Goal: Task Accomplishment & Management: Use online tool/utility

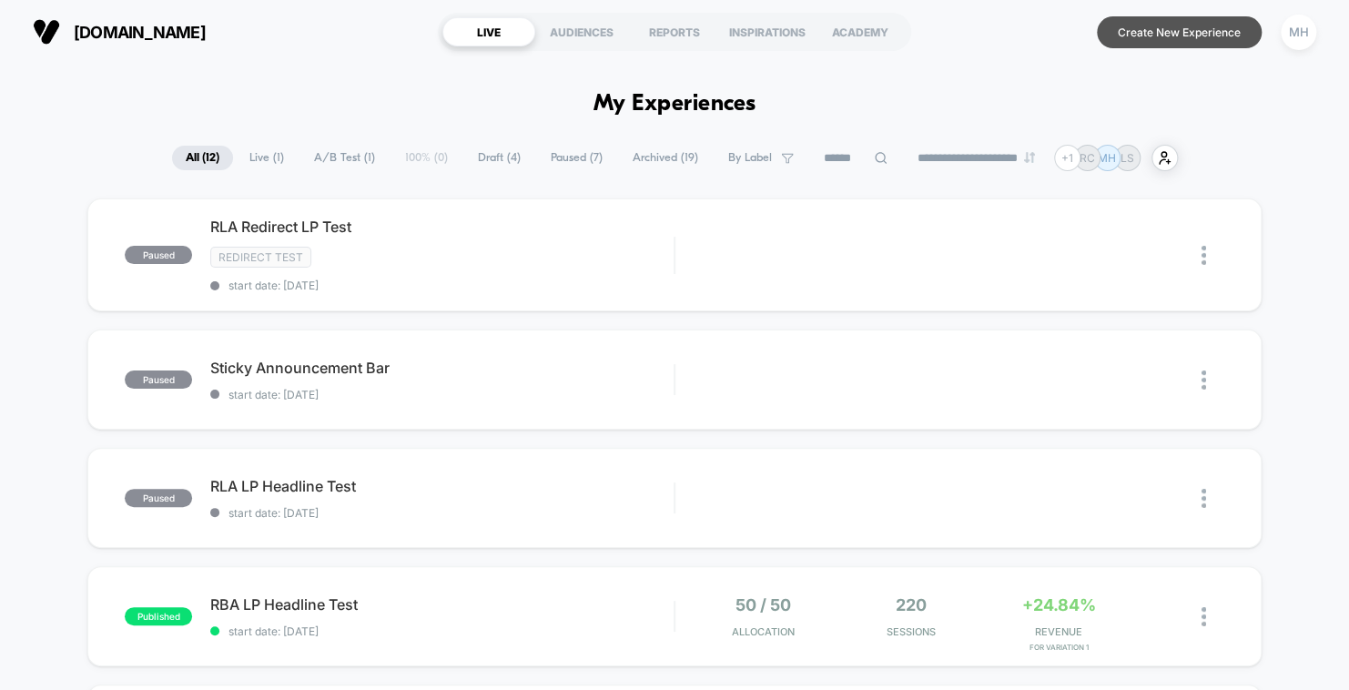
click at [1192, 25] on button "Create New Experience" at bounding box center [1179, 32] width 165 height 32
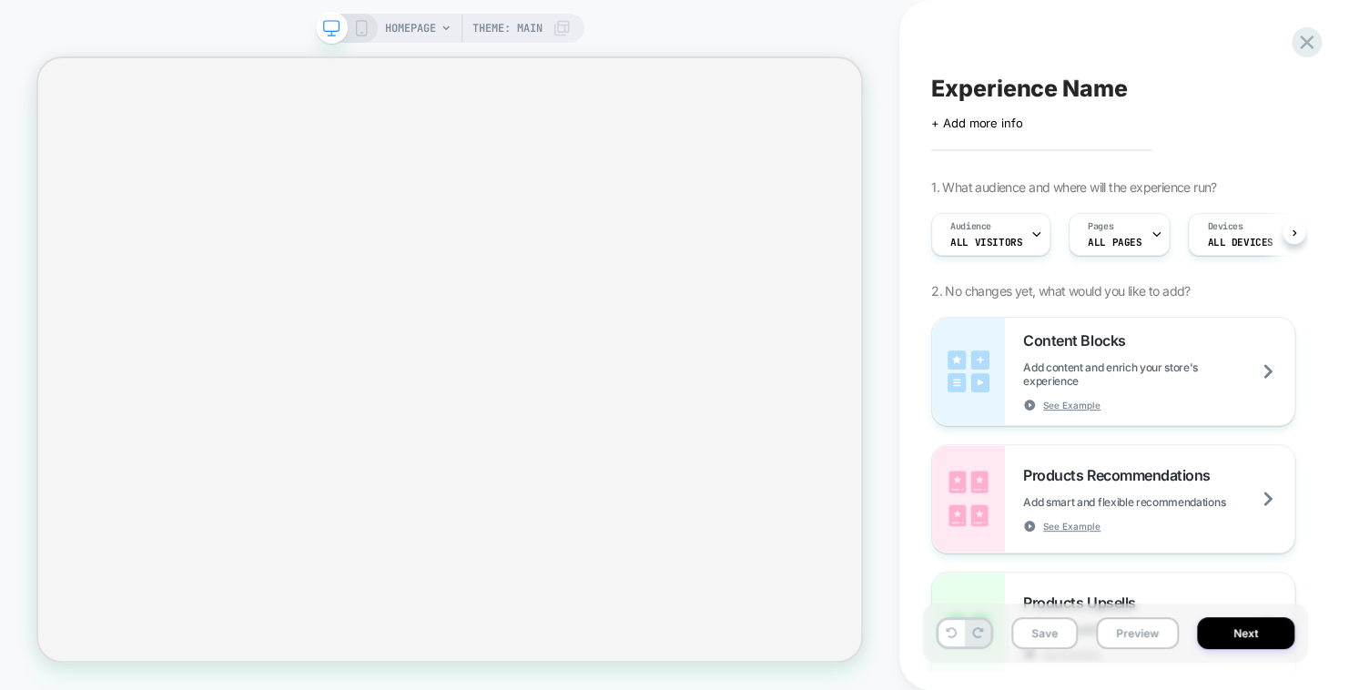
click at [416, 22] on span "HOMEPAGE" at bounding box center [410, 28] width 51 height 29
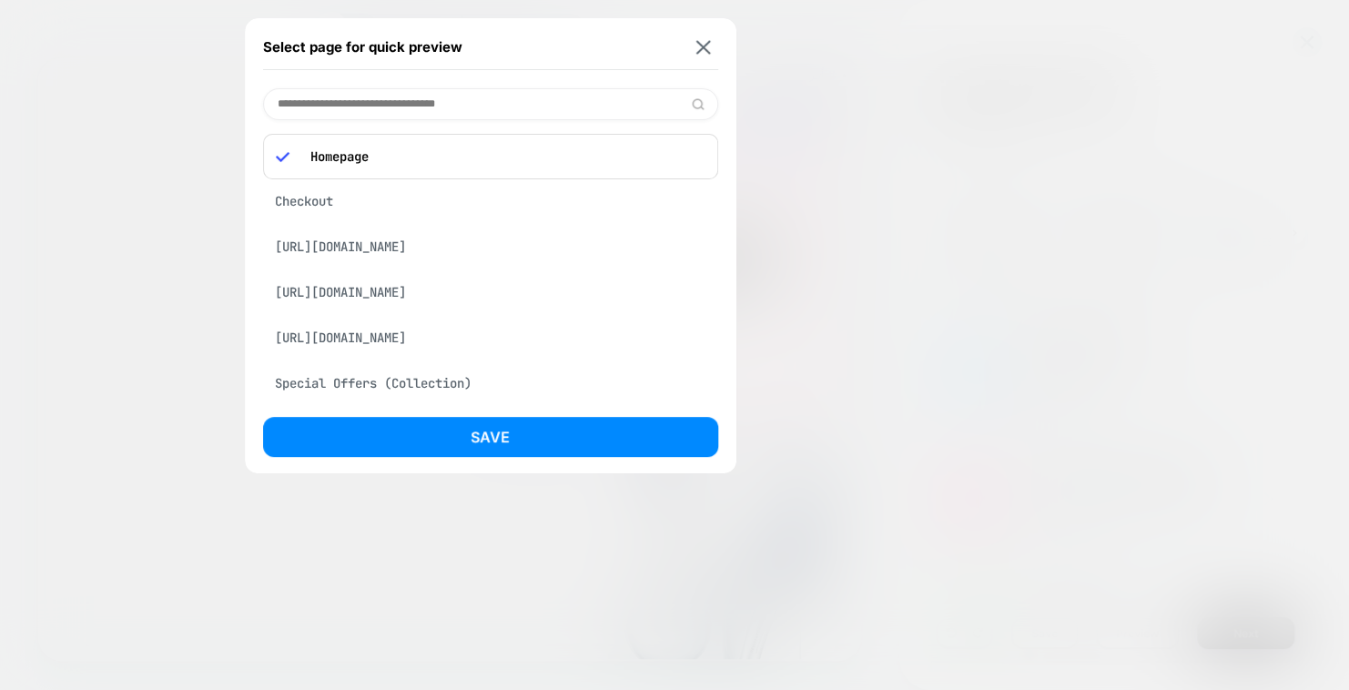
click at [334, 202] on div "Checkout" at bounding box center [490, 201] width 455 height 35
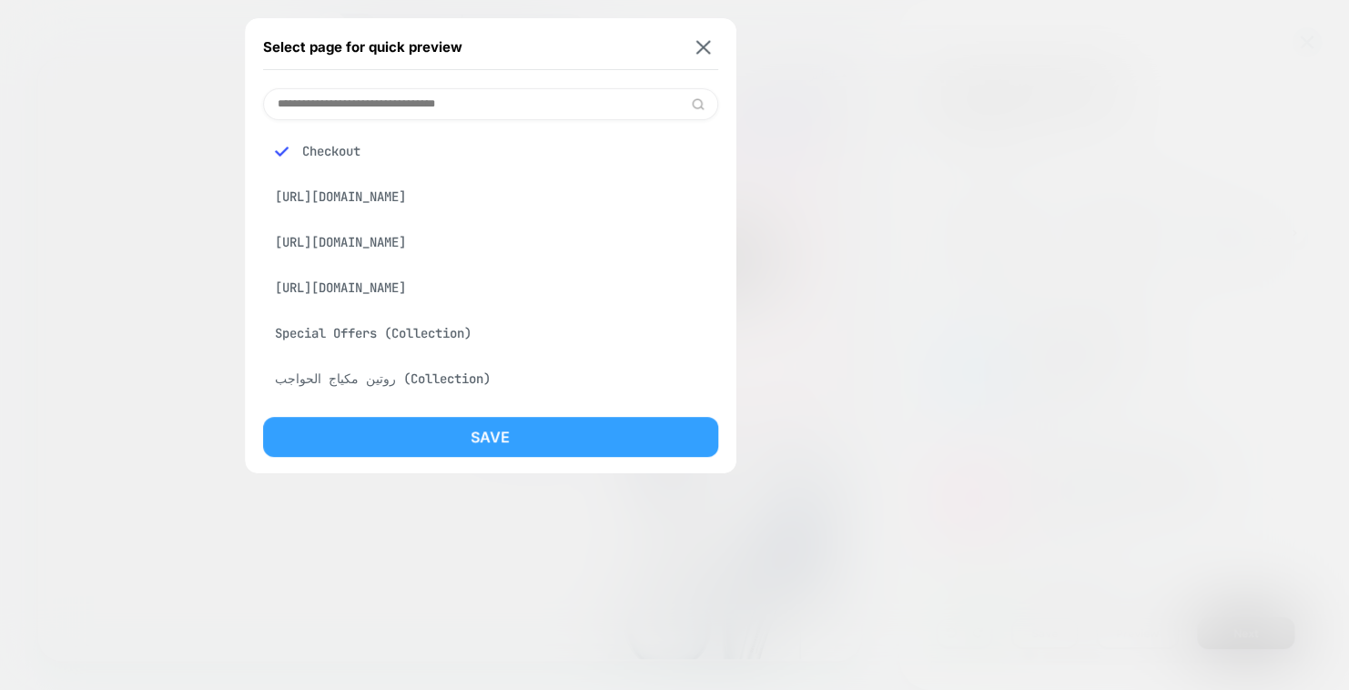
click at [510, 433] on button "Save" at bounding box center [490, 437] width 455 height 40
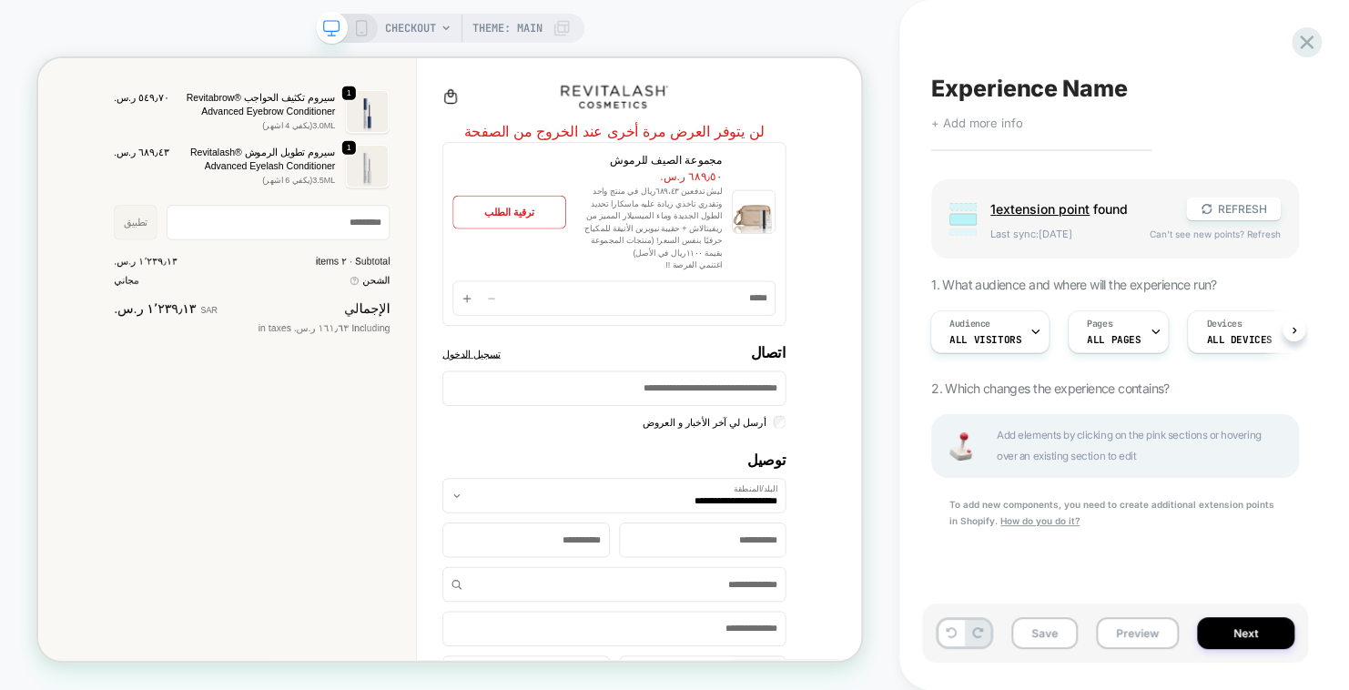
click at [985, 126] on span "+ Add more info" at bounding box center [976, 123] width 91 height 15
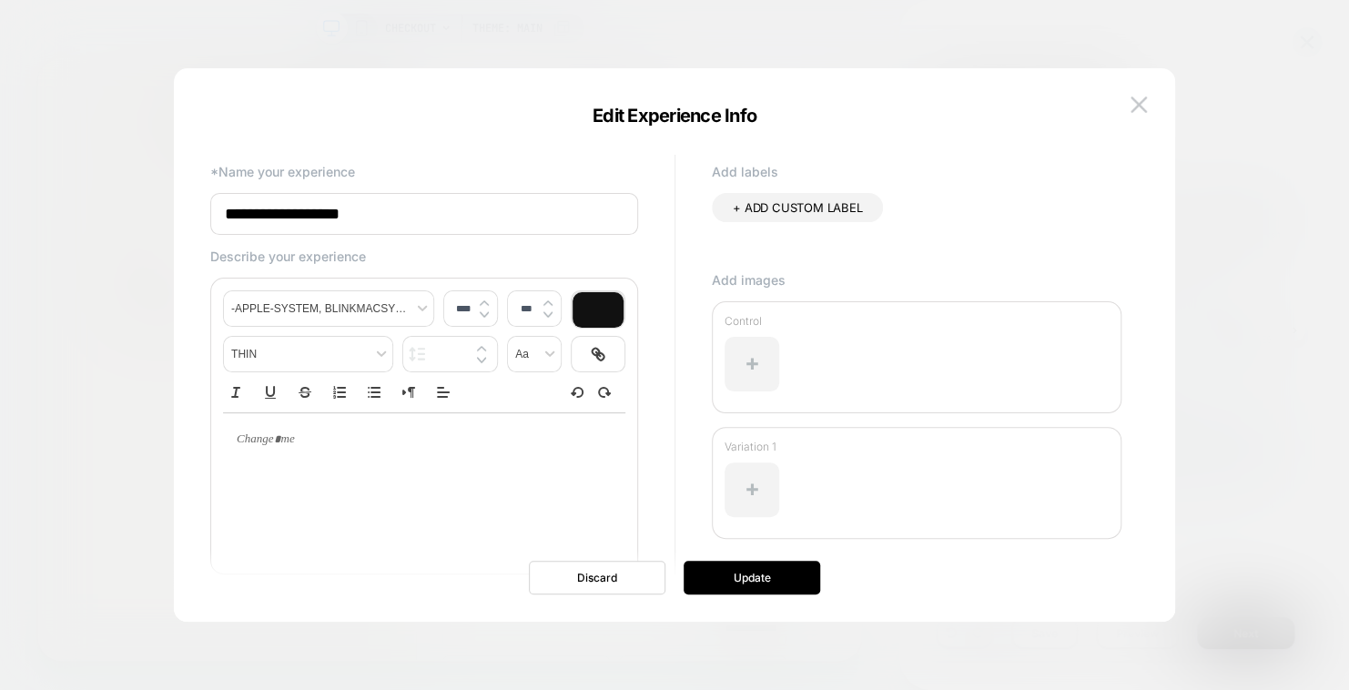
click at [449, 220] on input "**********" at bounding box center [424, 214] width 428 height 42
click at [234, 212] on input "**********" at bounding box center [424, 214] width 428 height 42
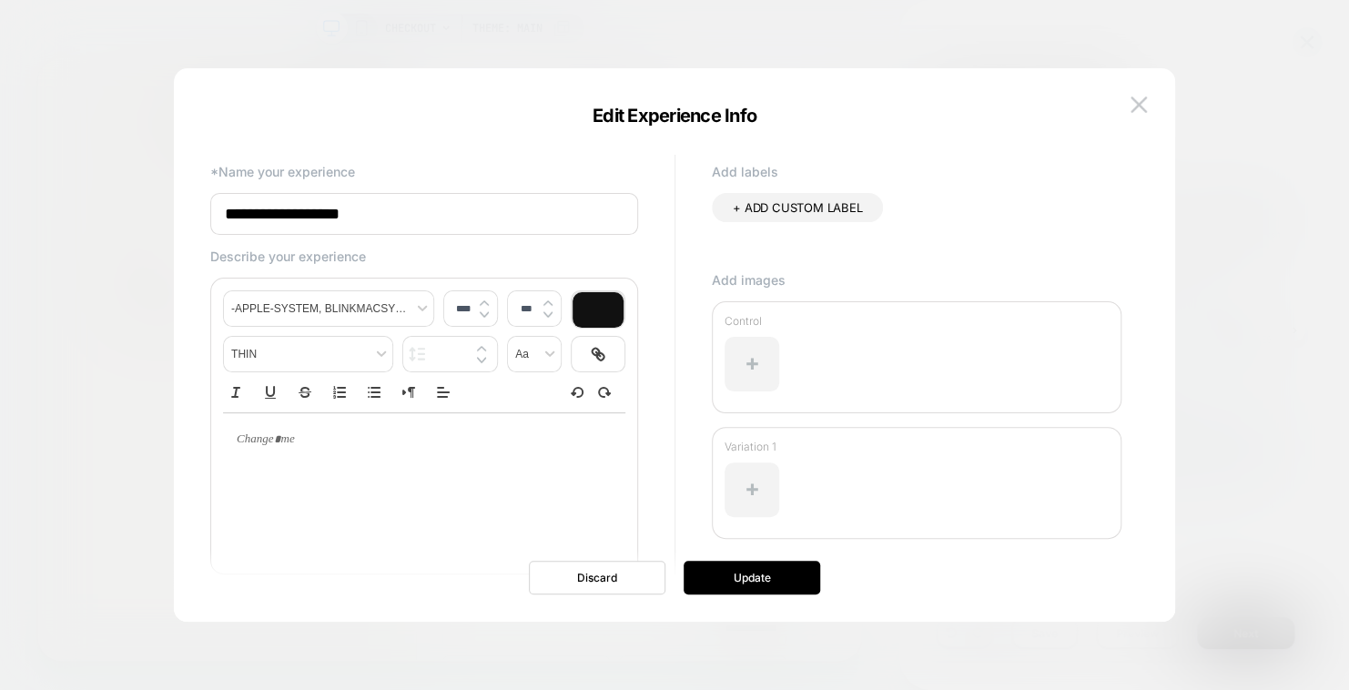
click at [256, 213] on input "**********" at bounding box center [424, 214] width 428 height 42
type input "**********"
click at [767, 577] on button "Update" at bounding box center [752, 578] width 137 height 34
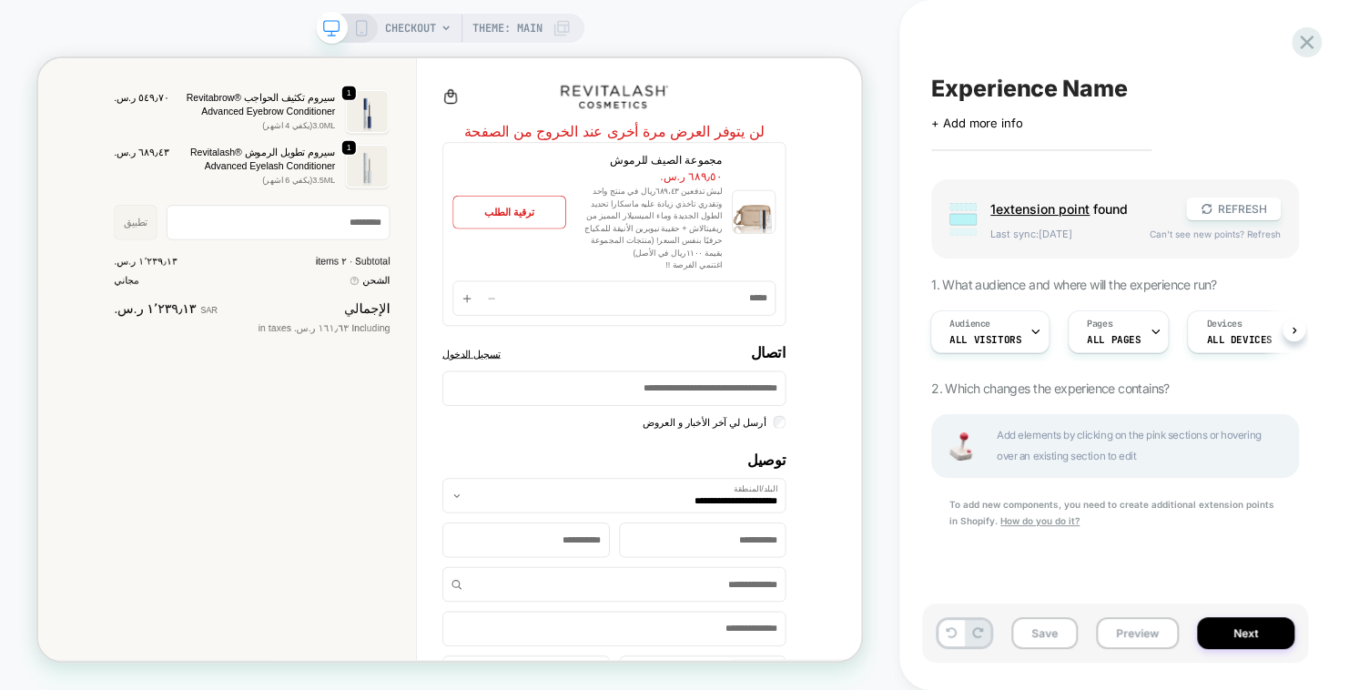
click at [1078, 205] on span "1 extension point" at bounding box center [1040, 208] width 99 height 15
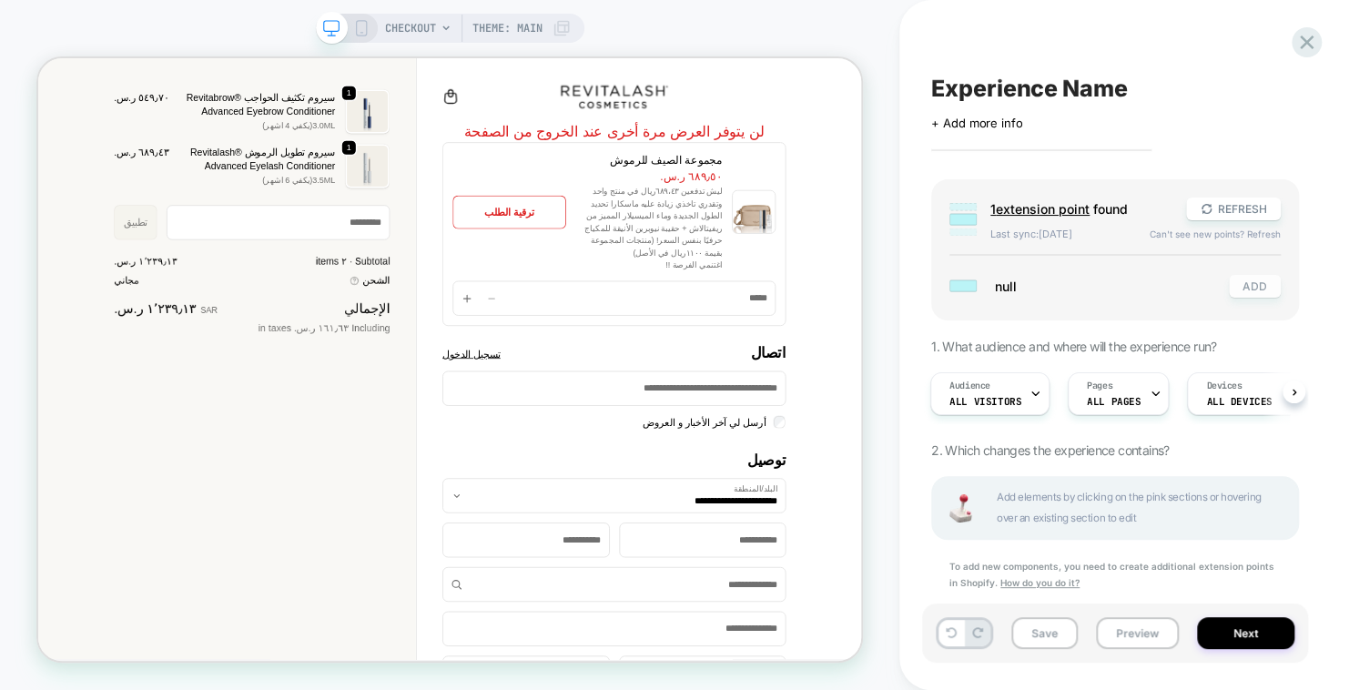
click at [1251, 287] on button "ADD" at bounding box center [1255, 286] width 52 height 23
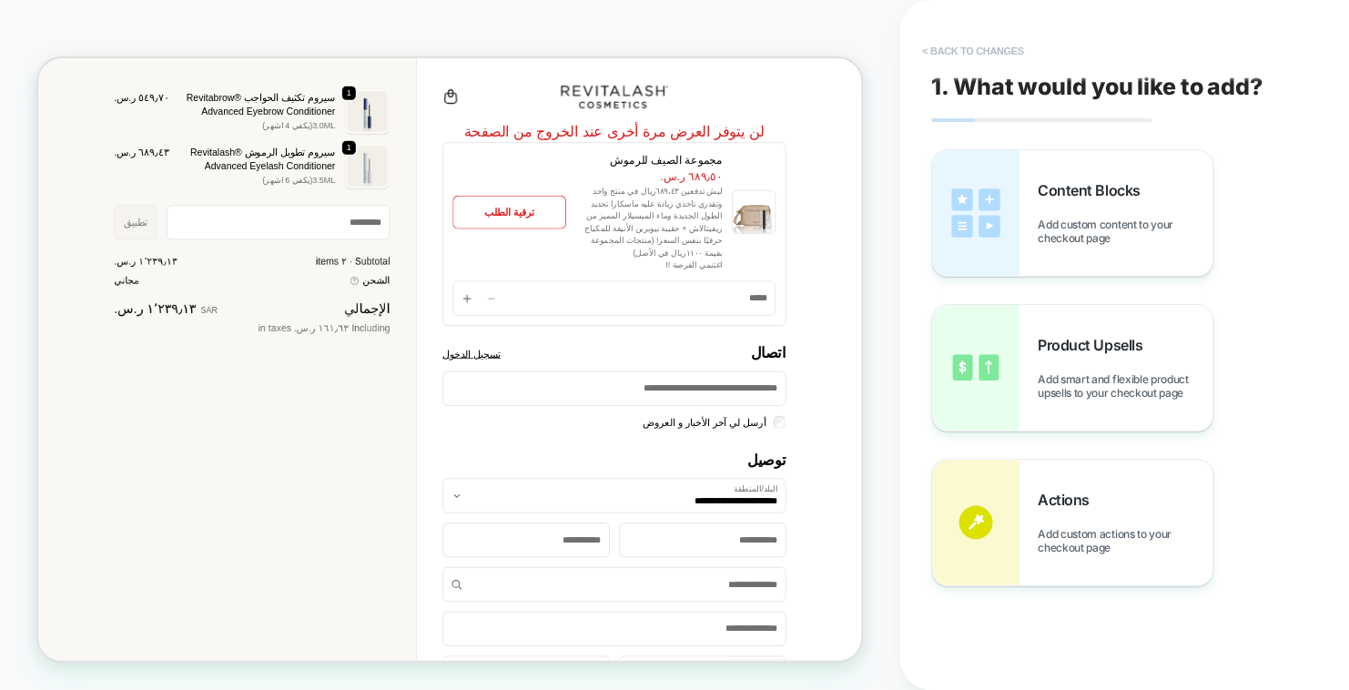
click at [962, 49] on button "< Back to changes" at bounding box center [973, 50] width 120 height 29
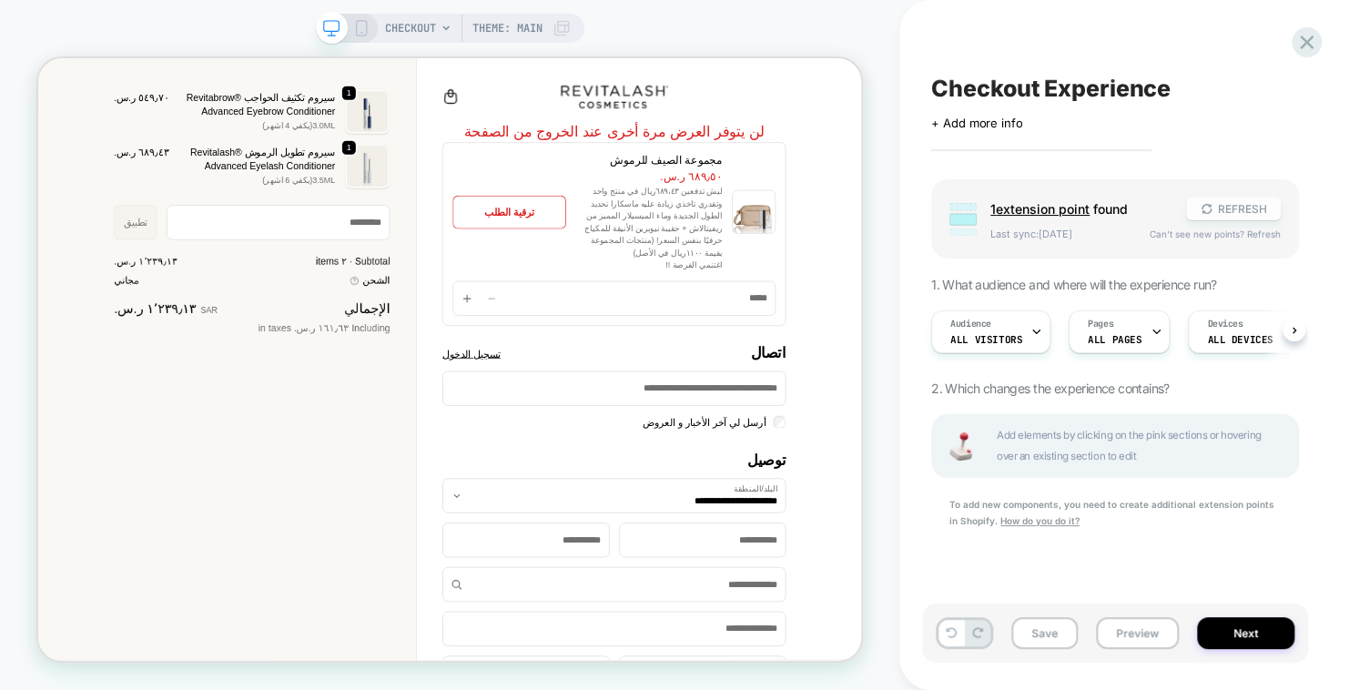
click at [1243, 200] on button "REFRESH" at bounding box center [1233, 209] width 95 height 23
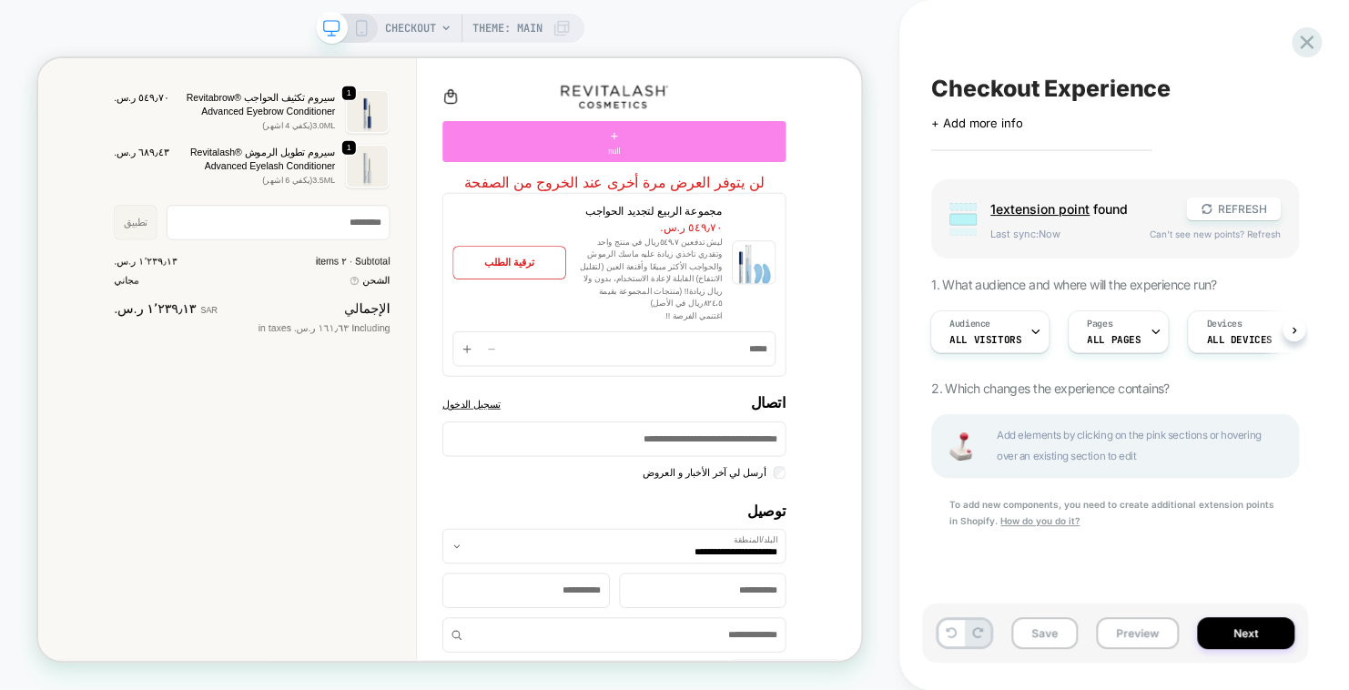
click at [848, 176] on div "+ null" at bounding box center [806, 169] width 458 height 55
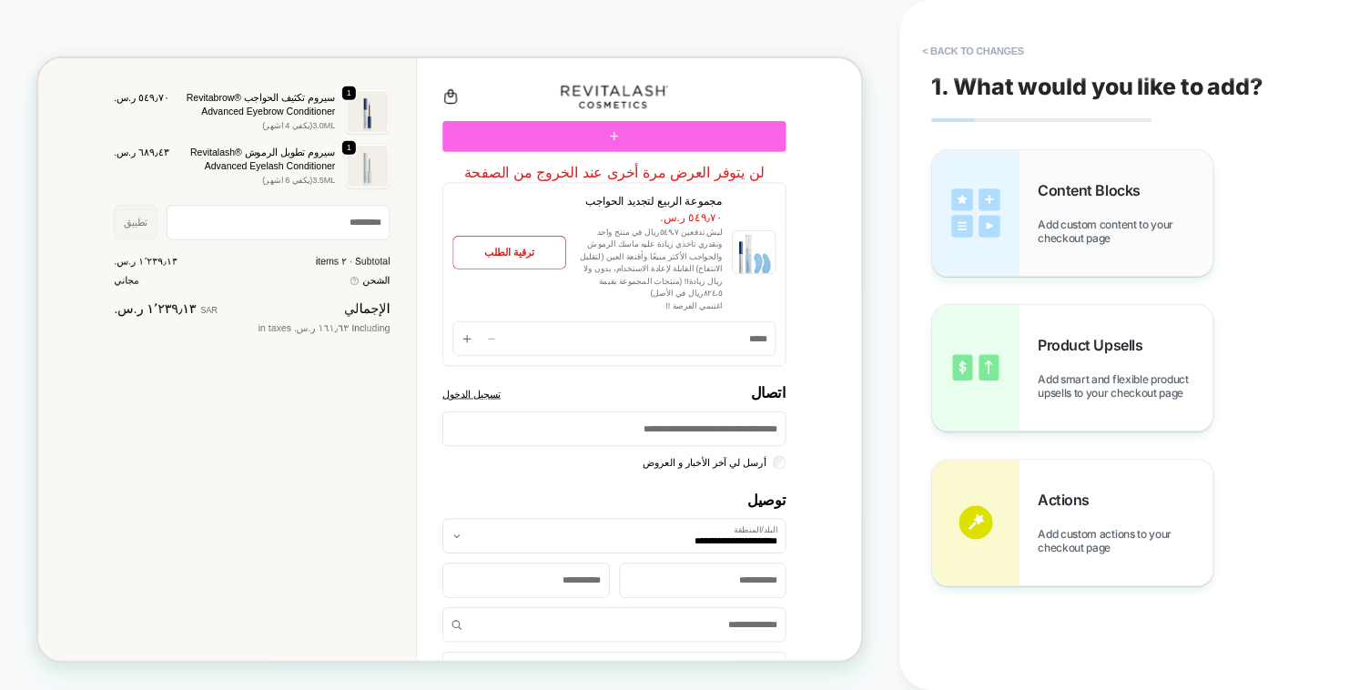
click at [1083, 227] on span "Add custom content to your checkout page" at bounding box center [1125, 231] width 175 height 27
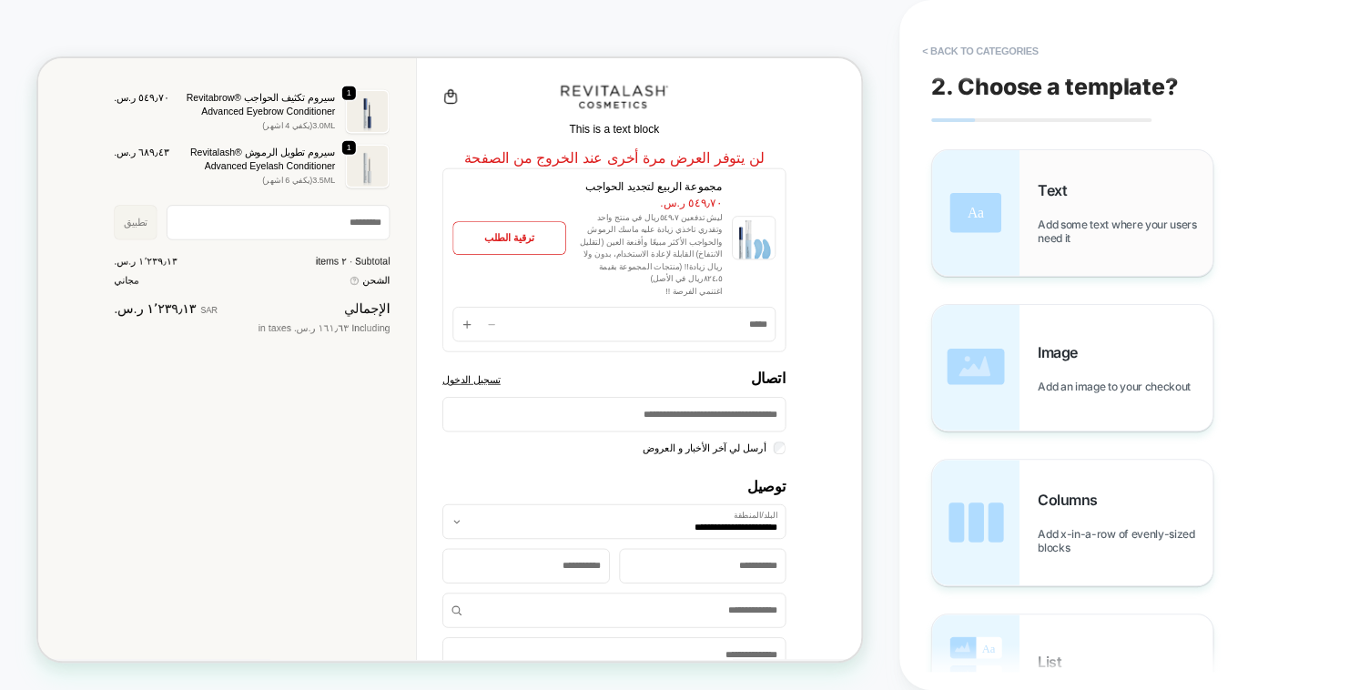
click at [1079, 221] on span "Add some text where your users need it" at bounding box center [1125, 231] width 175 height 27
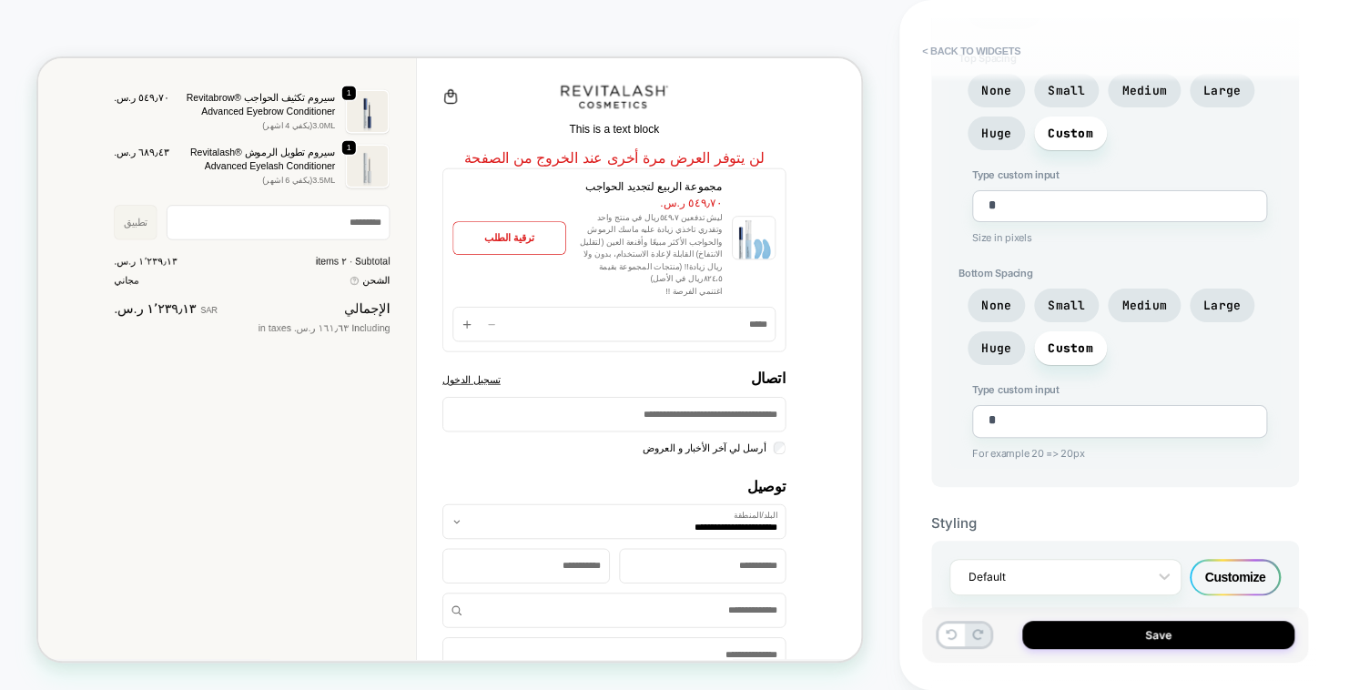
scroll to position [764, 0]
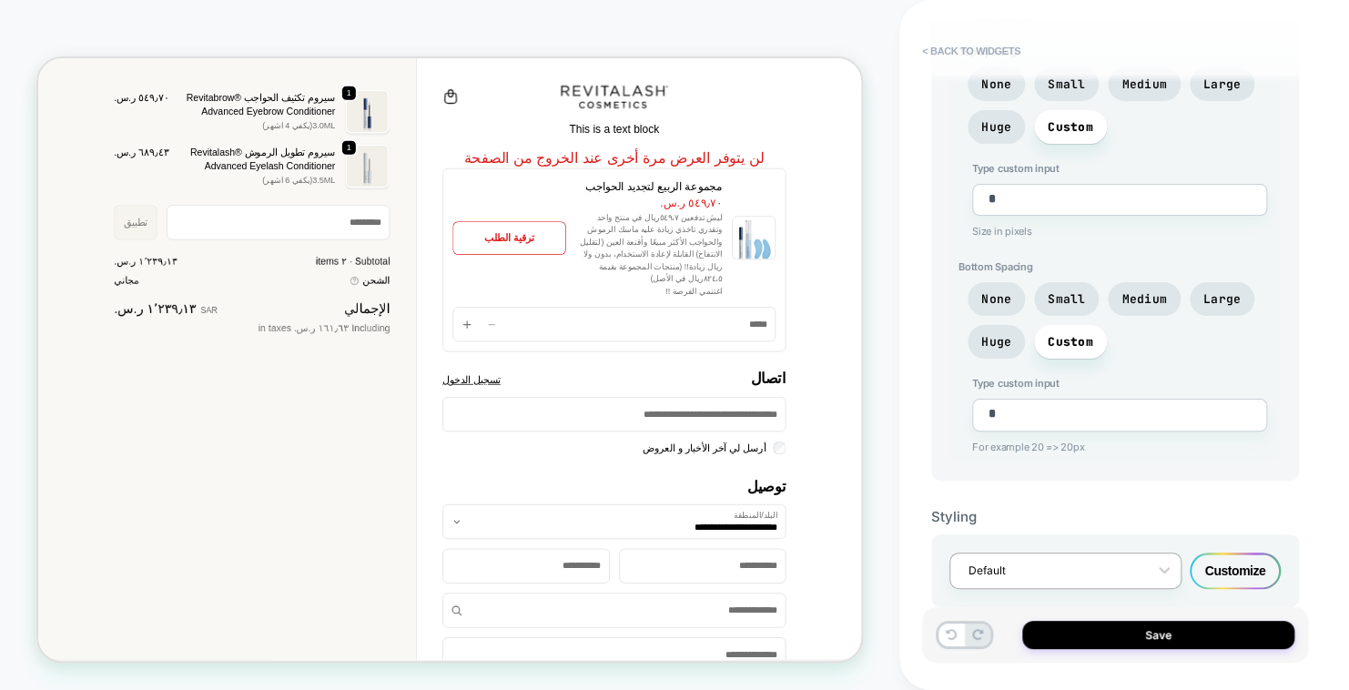
click at [1119, 564] on div at bounding box center [1054, 570] width 170 height 17
click at [1221, 561] on div "Customize" at bounding box center [1235, 571] width 91 height 36
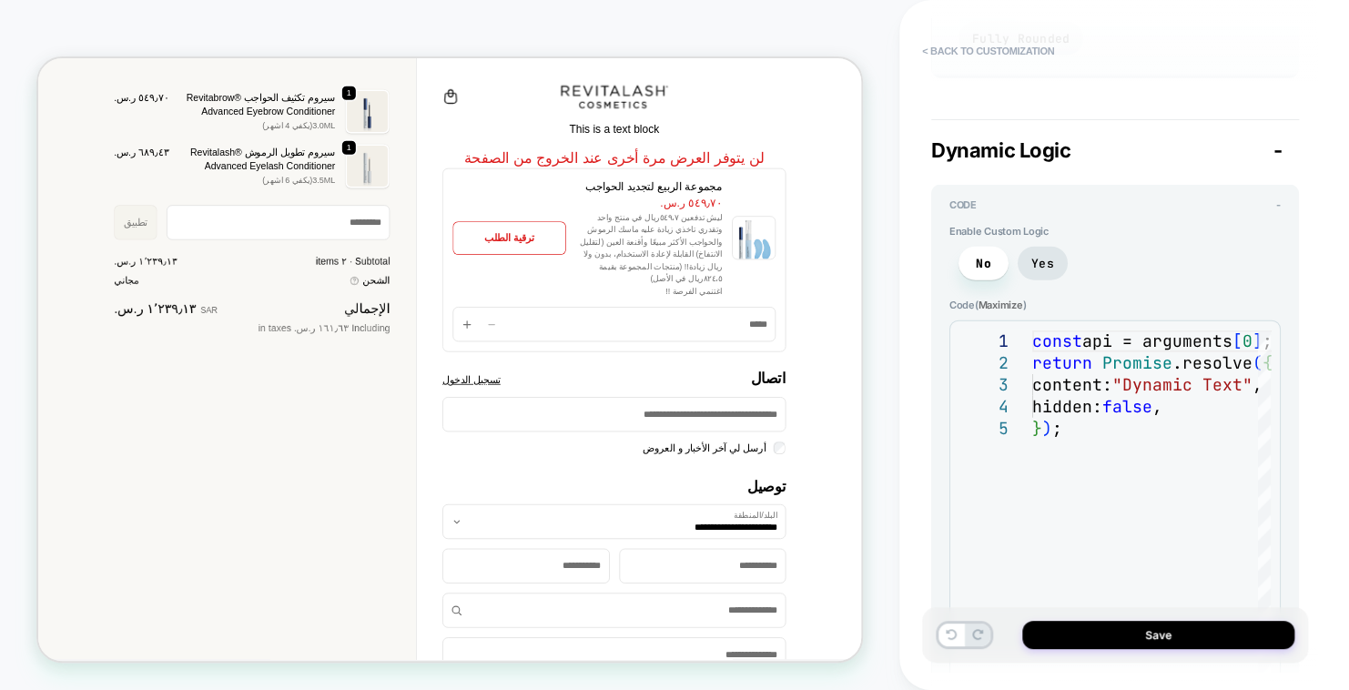
scroll to position [1558, 0]
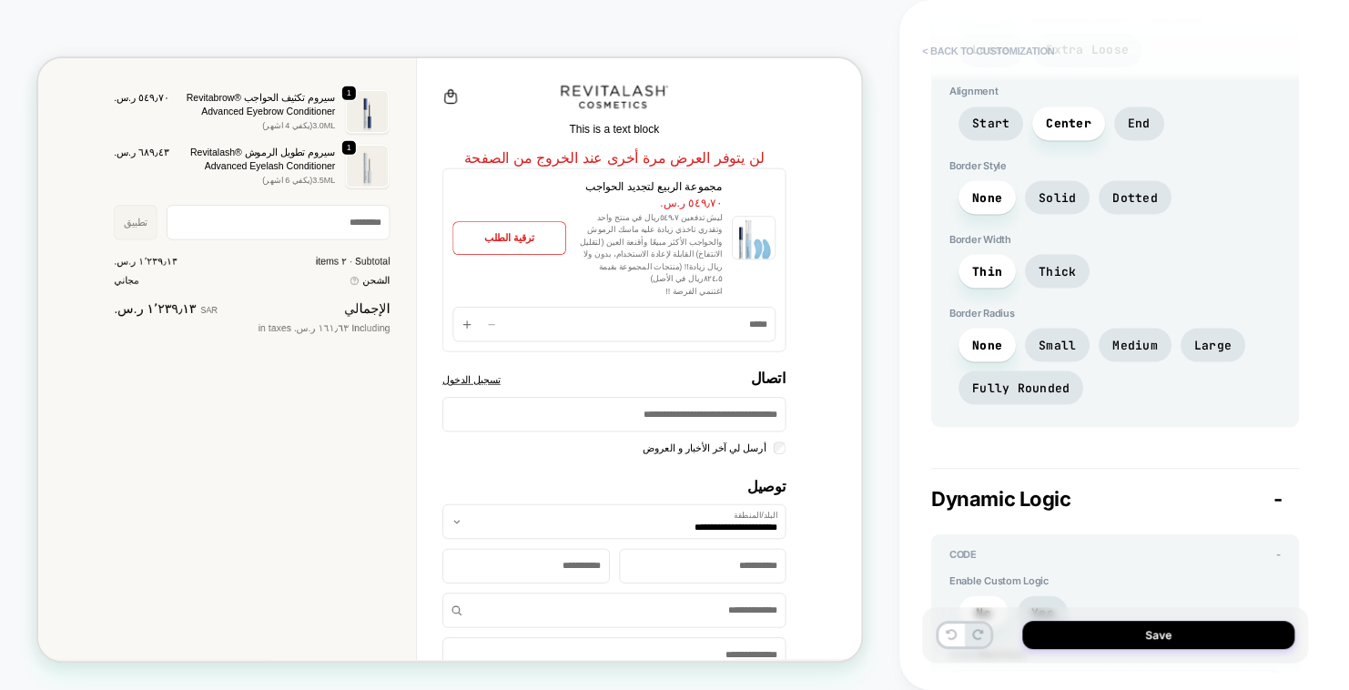
click at [931, 47] on button "< Back to customization" at bounding box center [988, 50] width 150 height 29
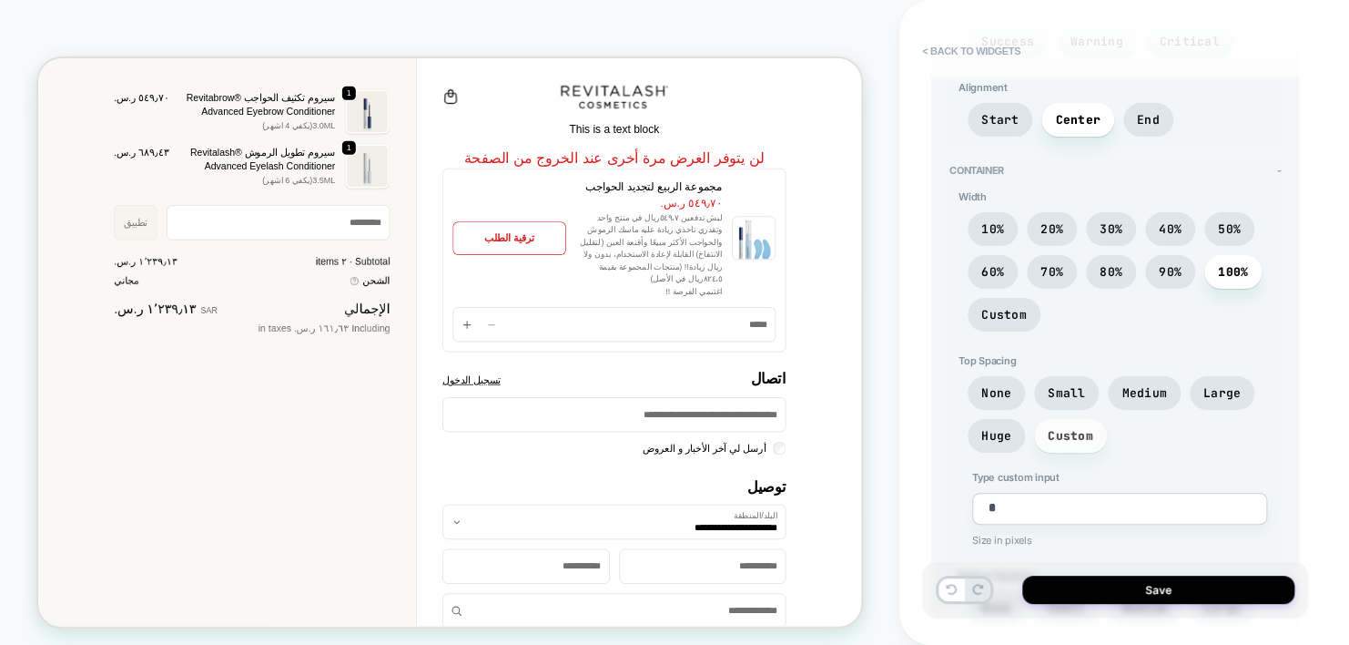
scroll to position [809, 0]
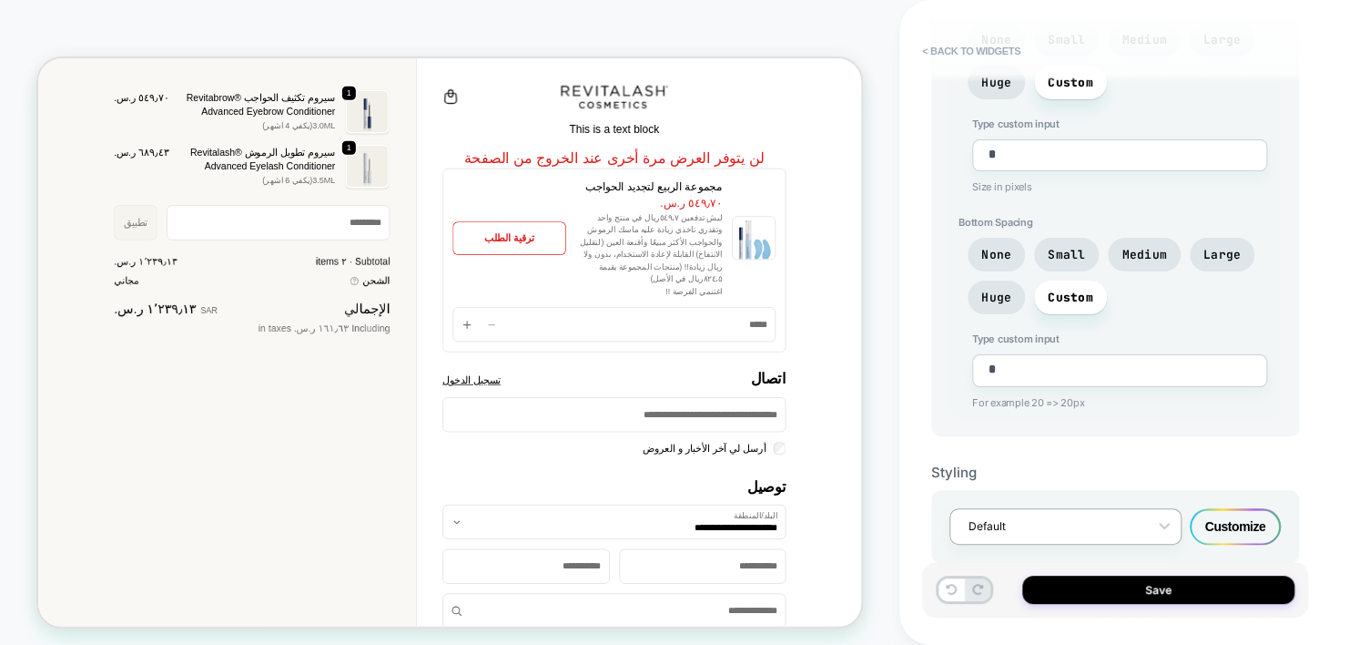
click at [1064, 525] on div at bounding box center [1054, 525] width 170 height 17
click at [1259, 463] on div "Styling" at bounding box center [1115, 471] width 368 height 17
click at [1216, 446] on div "Styling option Default selected, 1 of 1. 1 result available. Use Up and Down to…" at bounding box center [1115, 499] width 368 height 127
click at [1225, 514] on div "Customize" at bounding box center [1235, 526] width 91 height 36
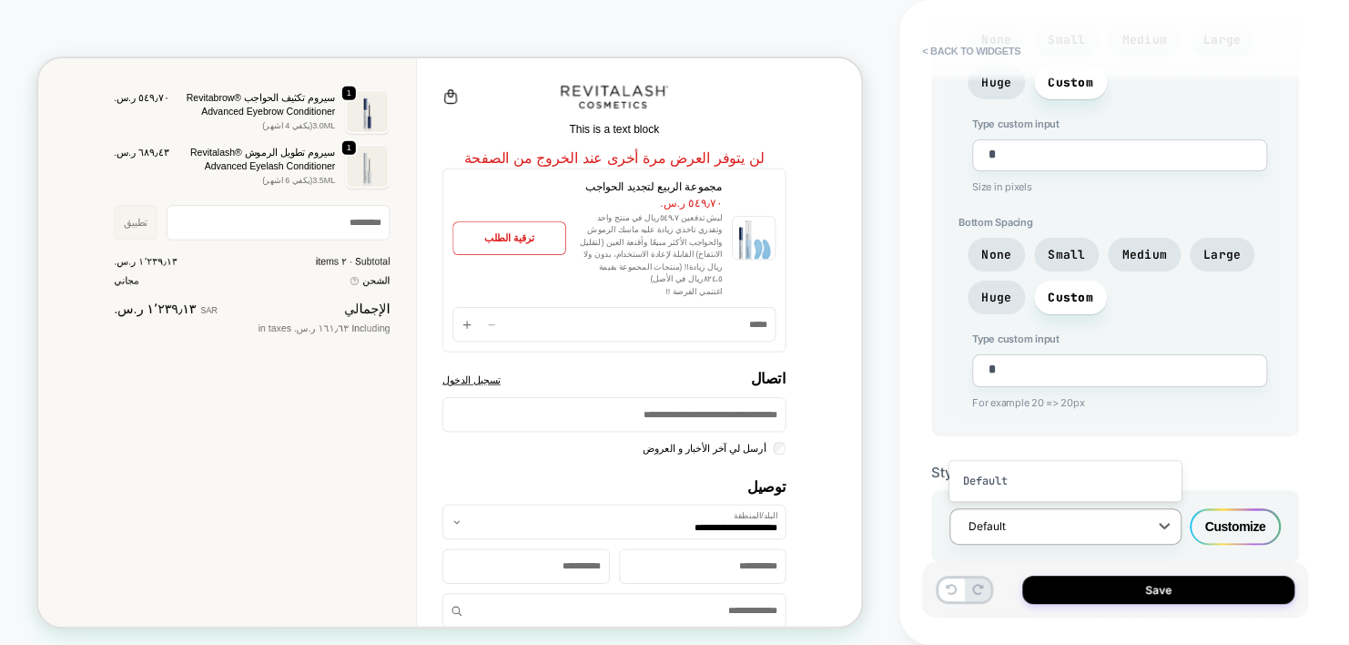
scroll to position [2058, 0]
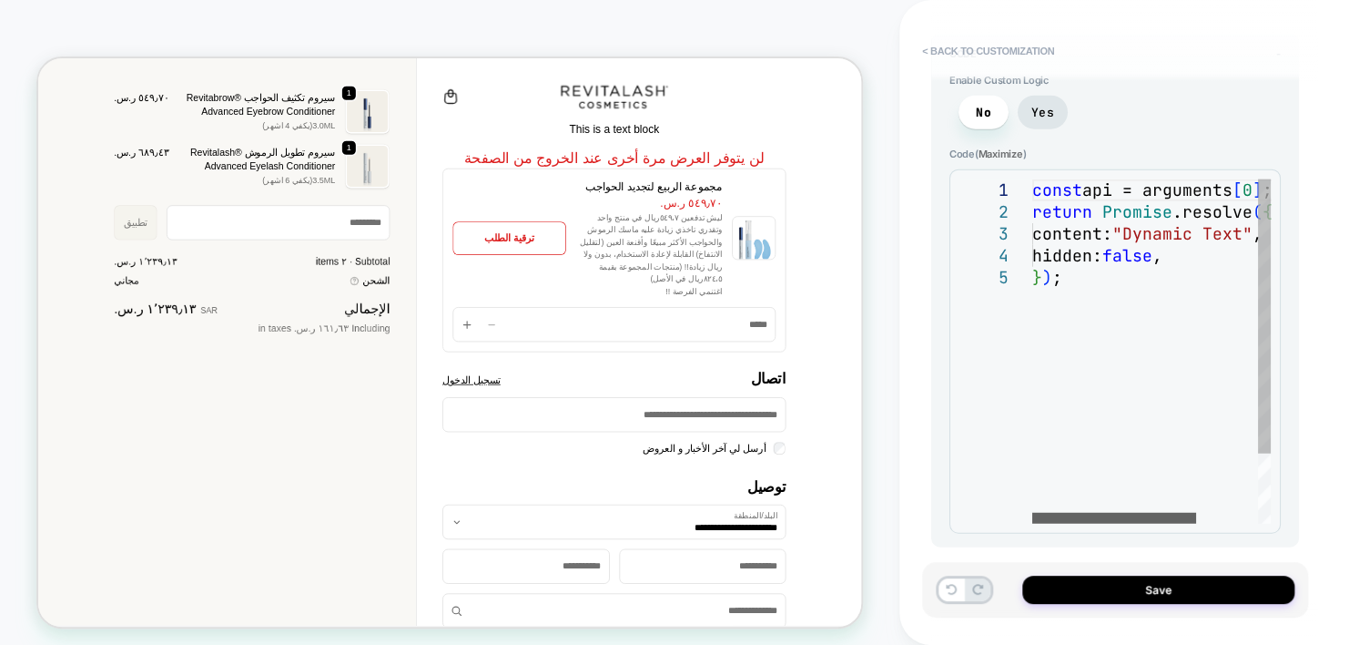
click at [1083, 513] on div at bounding box center [1115, 518] width 164 height 11
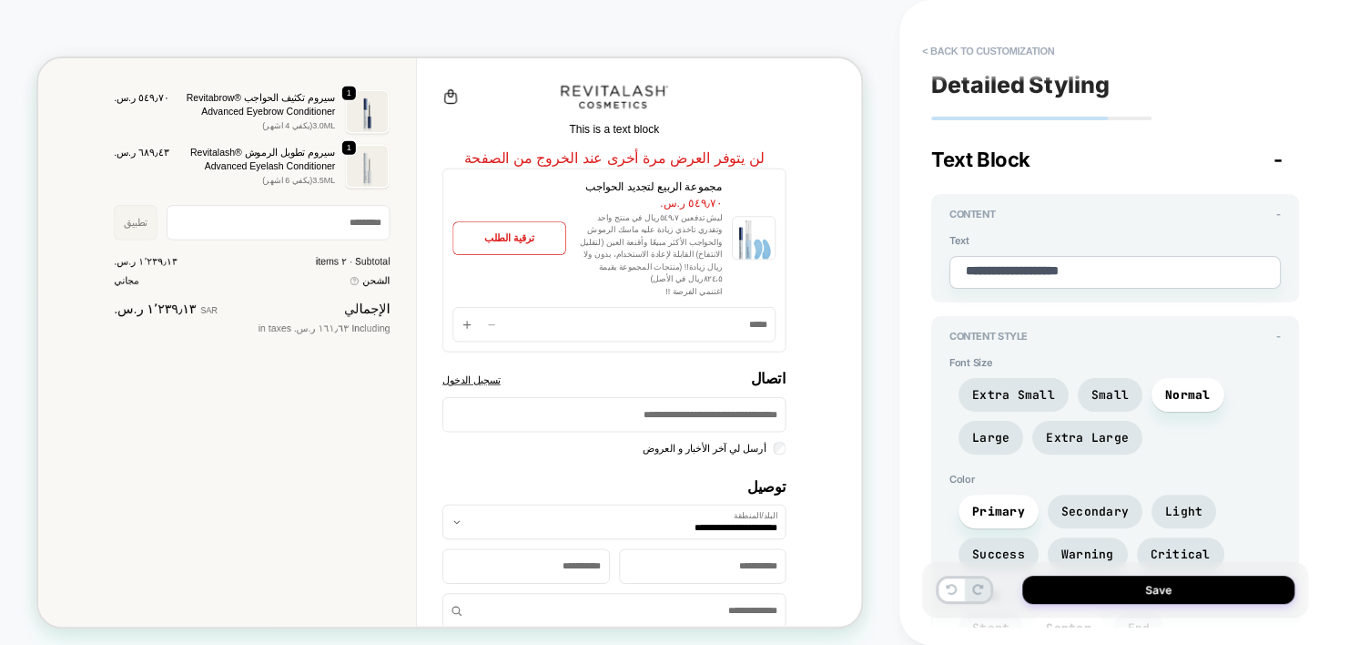
scroll to position [0, 0]
click at [993, 54] on button "< Back to customization" at bounding box center [988, 50] width 150 height 29
type textarea "*"
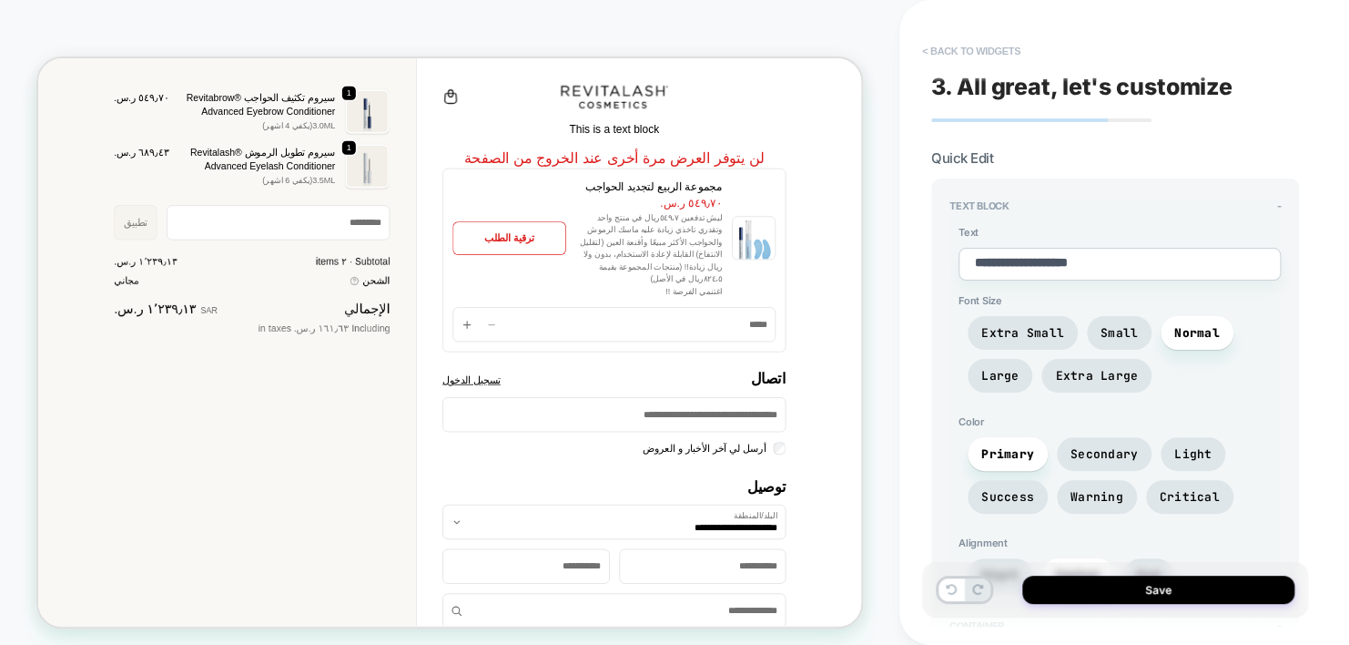
click at [989, 50] on button "< Back to widgets" at bounding box center [971, 50] width 117 height 29
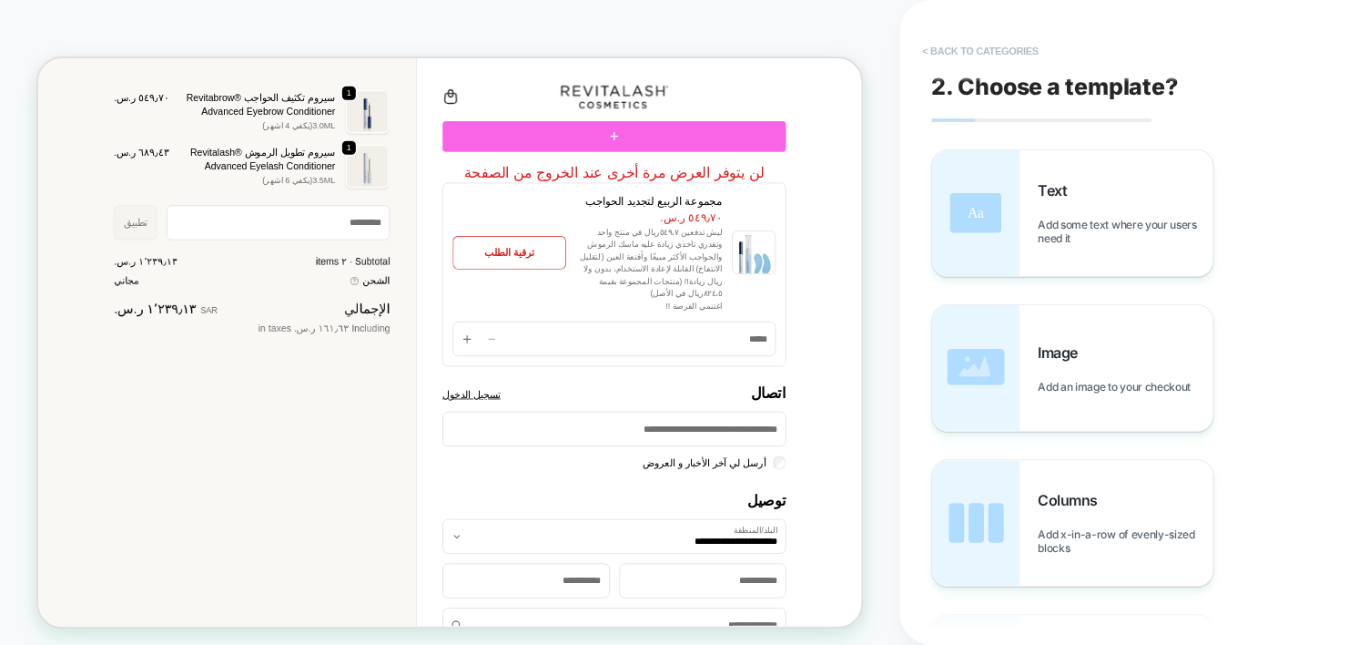
click at [977, 46] on button "< Back to categories" at bounding box center [980, 50] width 134 height 29
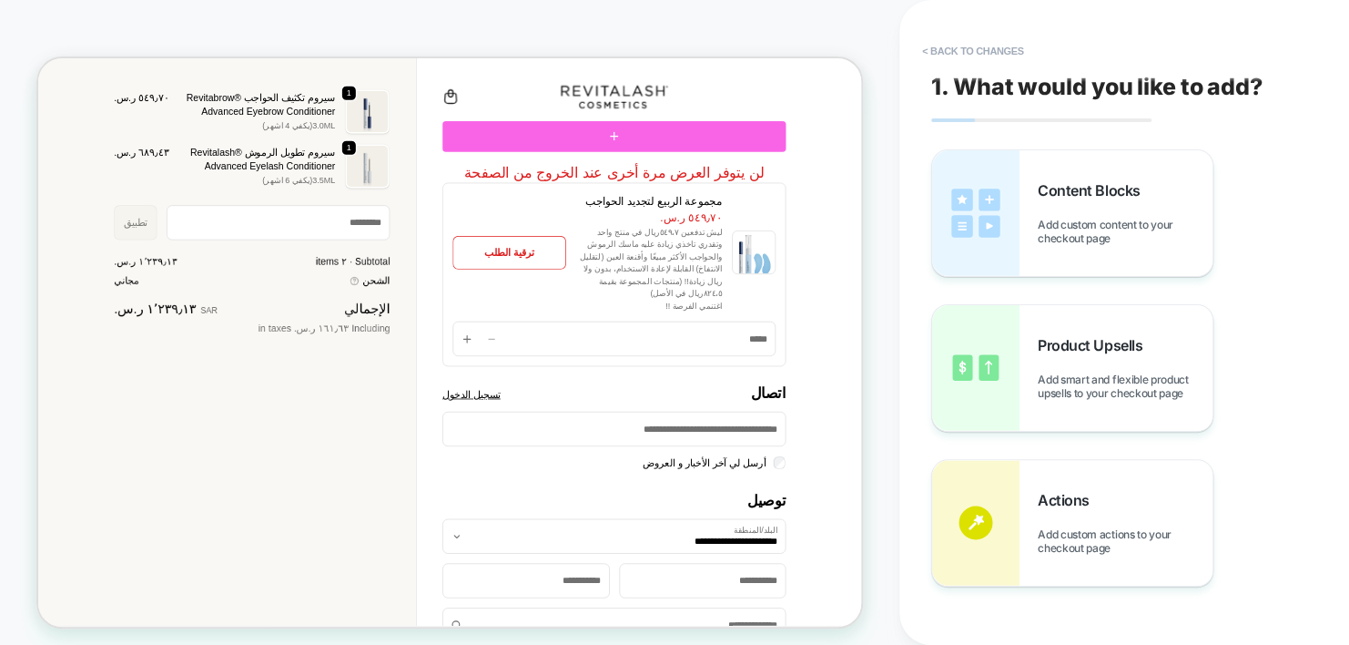
click at [1310, 303] on div "1. What would you like to add? Content Blocks Add custom content to your checko…" at bounding box center [1124, 322] width 386 height 645
click at [1275, 294] on div "Content Blocks Add custom content to your checkout page Product Upsells Add sma…" at bounding box center [1115, 367] width 368 height 437
click at [1096, 205] on div "Content Blocks Add custom content to your checkout page" at bounding box center [1125, 213] width 175 height 64
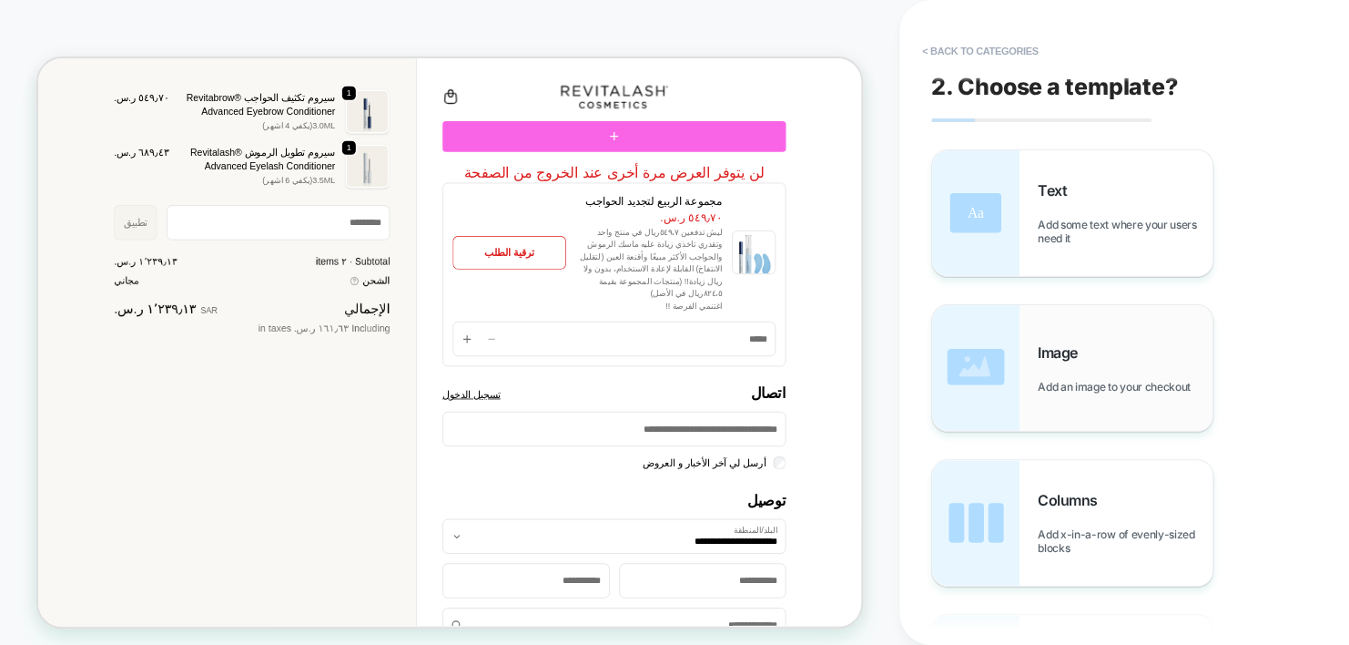
click at [1101, 373] on div "Image Add an image to your checkout" at bounding box center [1125, 368] width 175 height 50
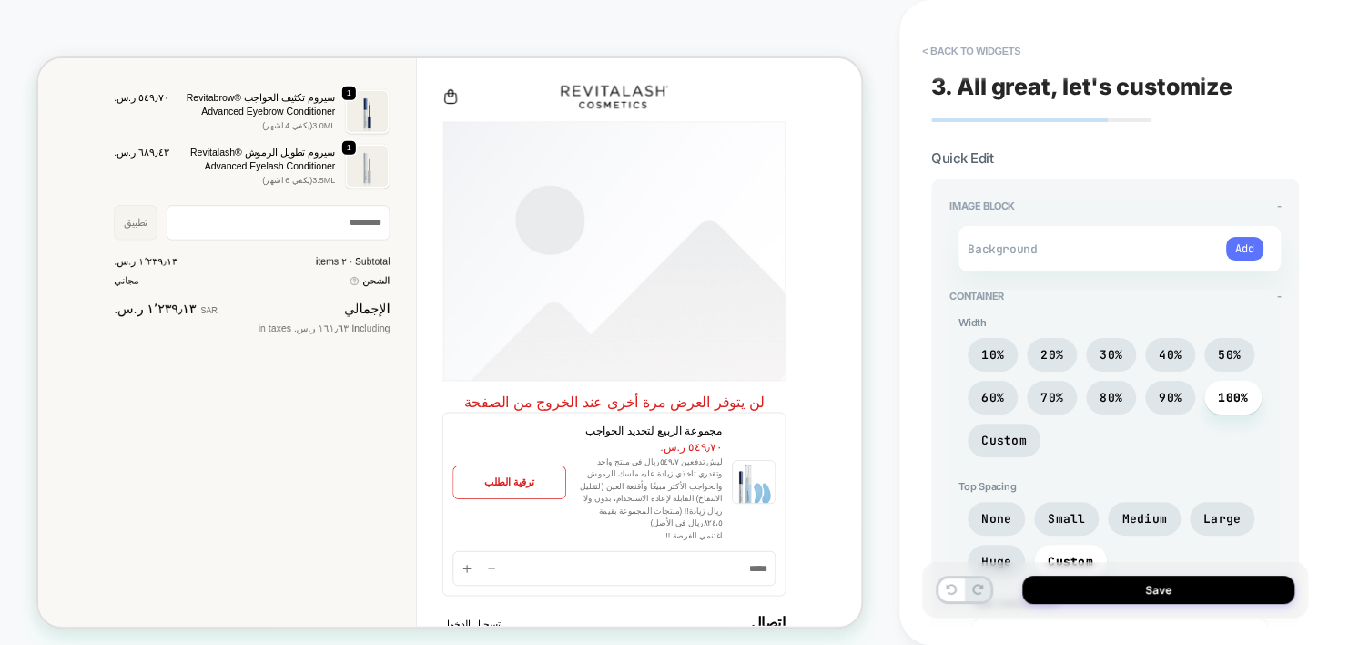
click at [1248, 241] on button "Add" at bounding box center [1244, 249] width 37 height 24
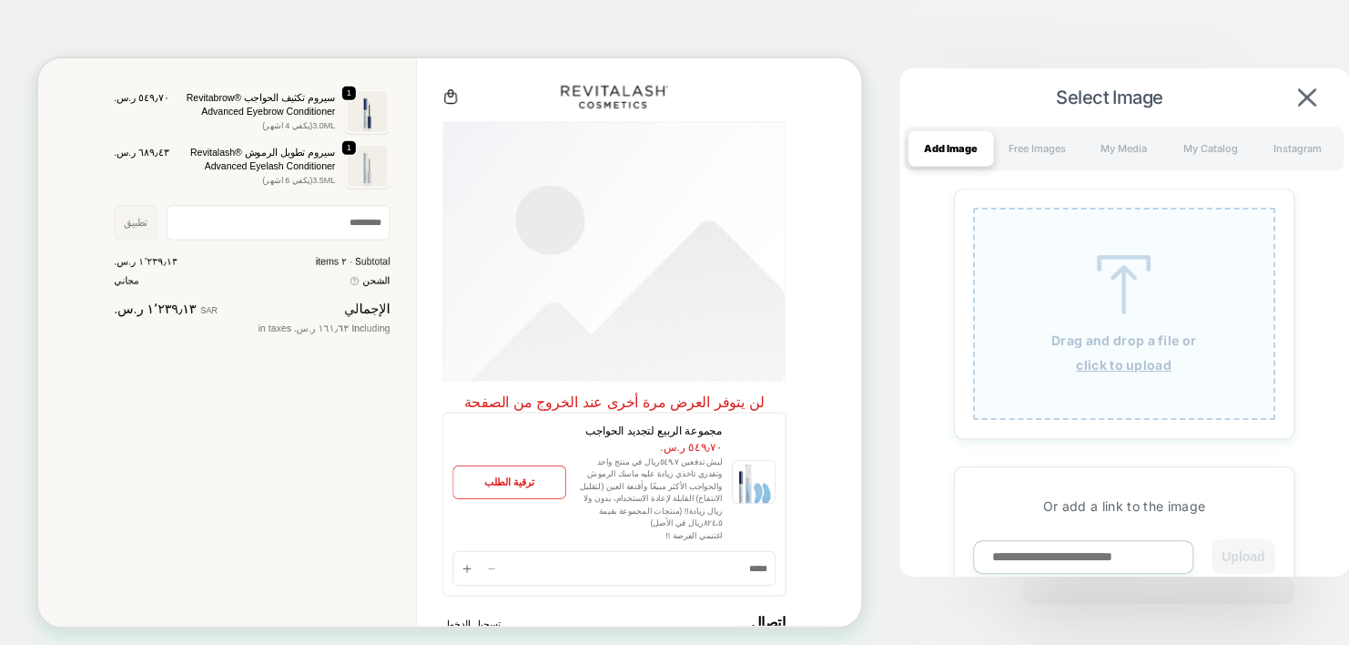
click at [1126, 338] on p "Drag and drop a file or" at bounding box center [1124, 339] width 145 height 15
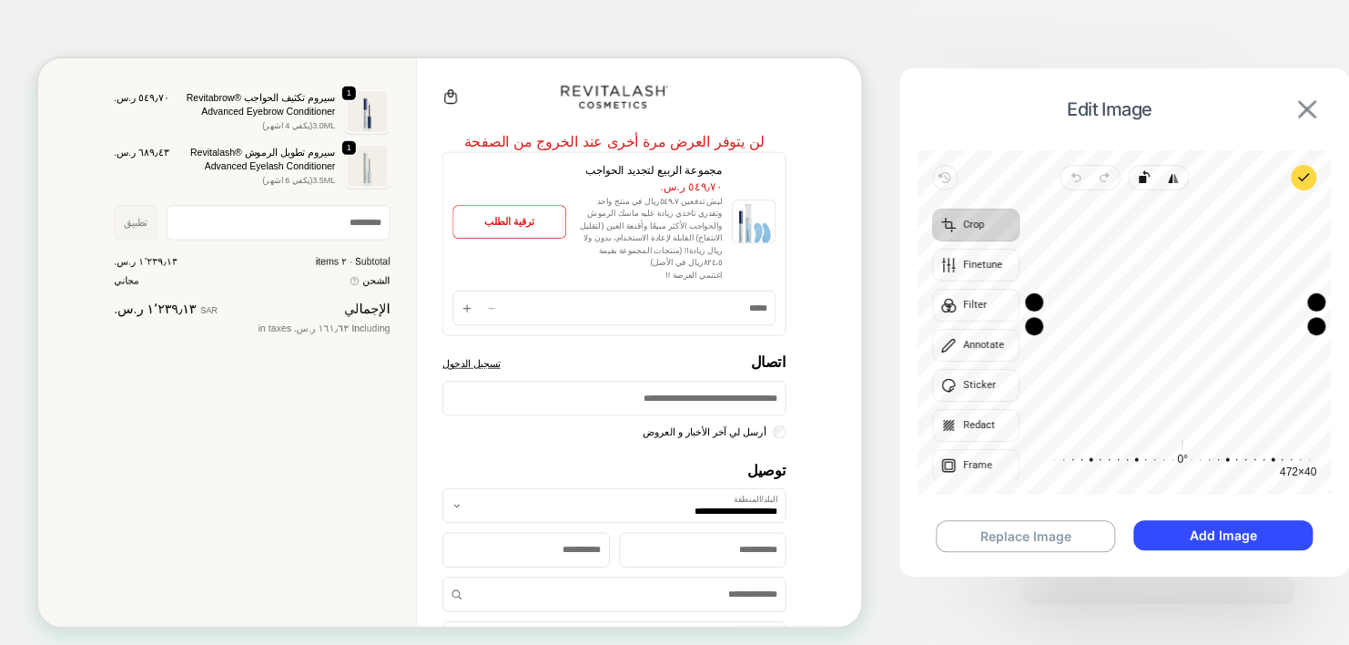
click at [1306, 108] on img at bounding box center [1307, 109] width 18 height 18
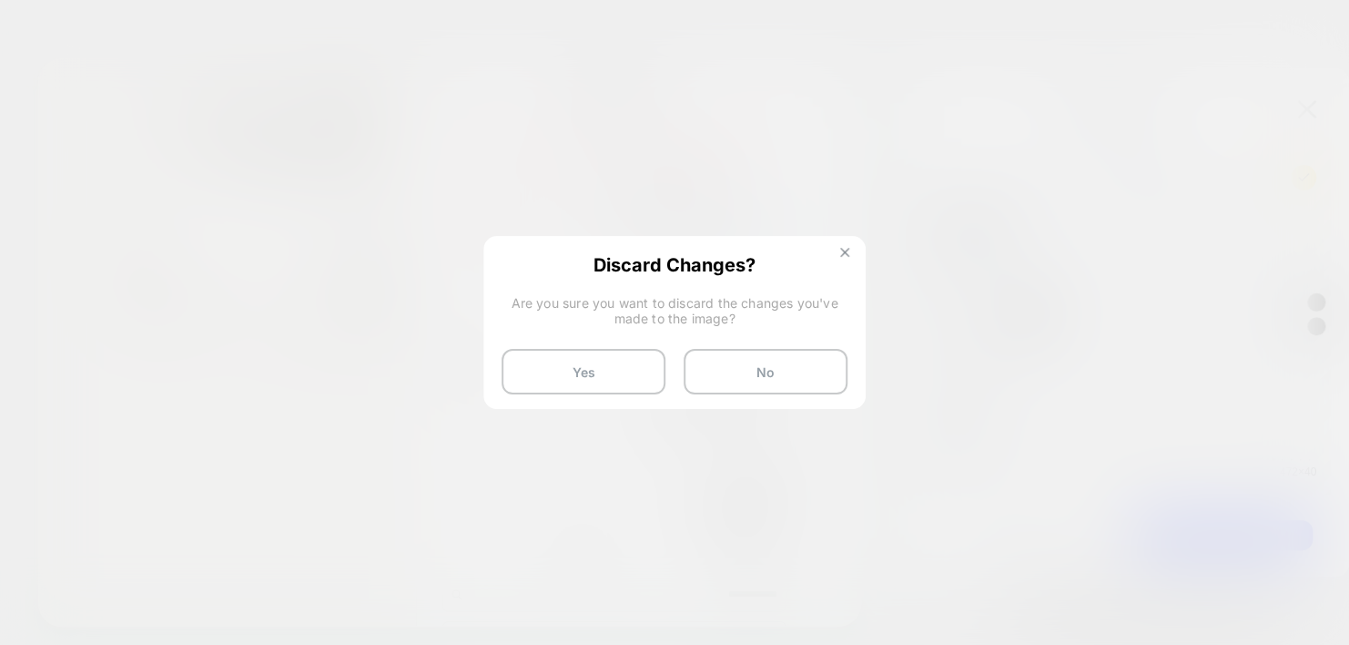
click at [850, 252] on button at bounding box center [845, 254] width 20 height 15
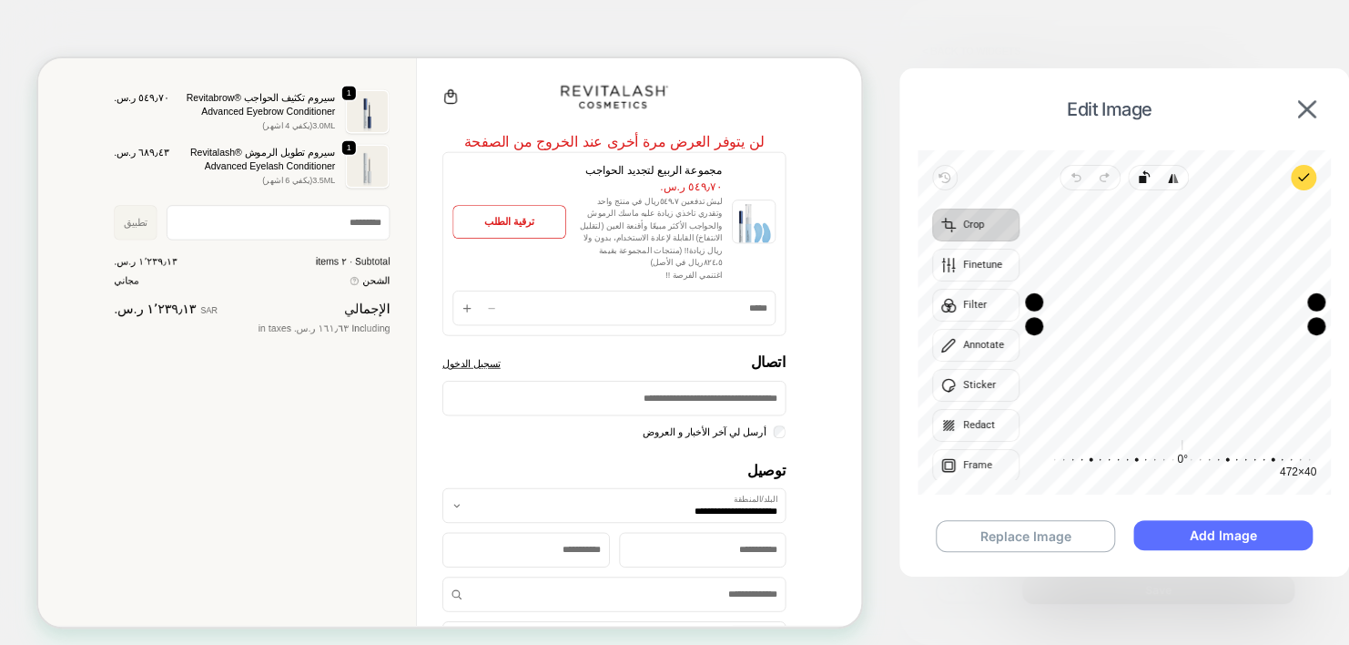
click at [1237, 534] on button "Add Image" at bounding box center [1223, 535] width 178 height 30
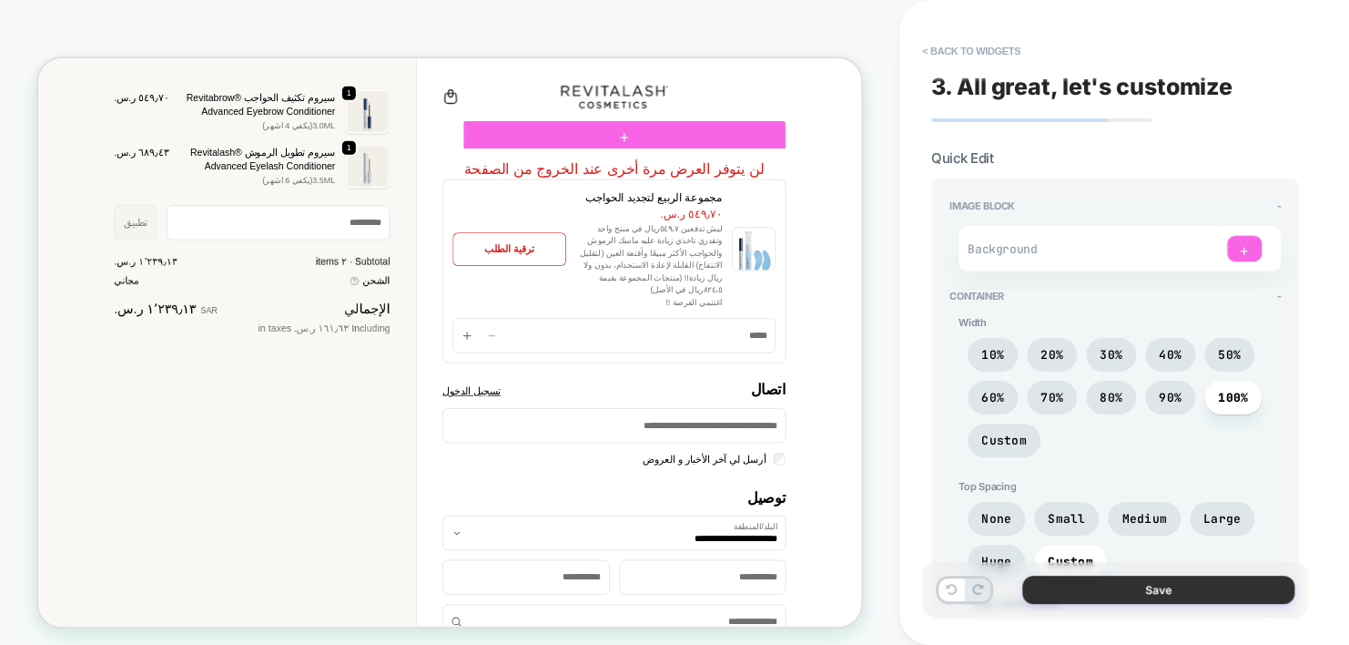
click at [1128, 590] on button "Save" at bounding box center [1159, 589] width 272 height 28
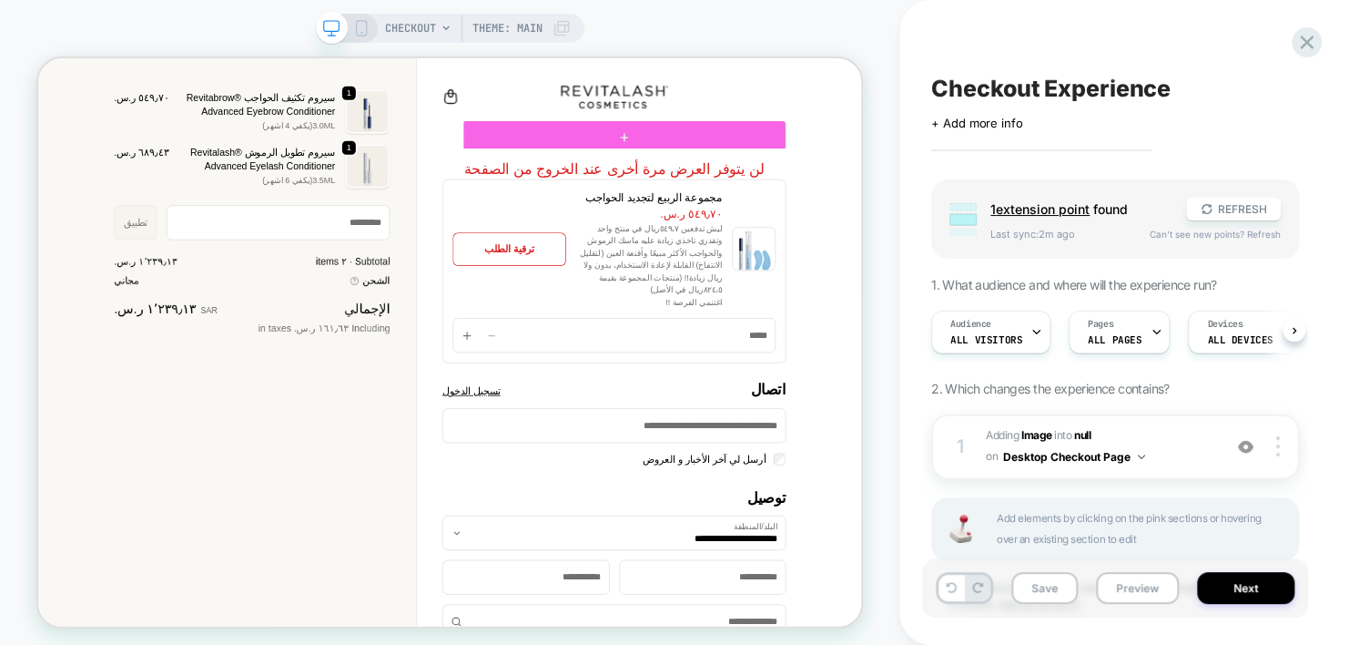
click at [361, 37] on div "CHECKOUT Theme: MAIN" at bounding box center [450, 28] width 269 height 29
click at [360, 29] on icon at bounding box center [361, 28] width 16 height 16
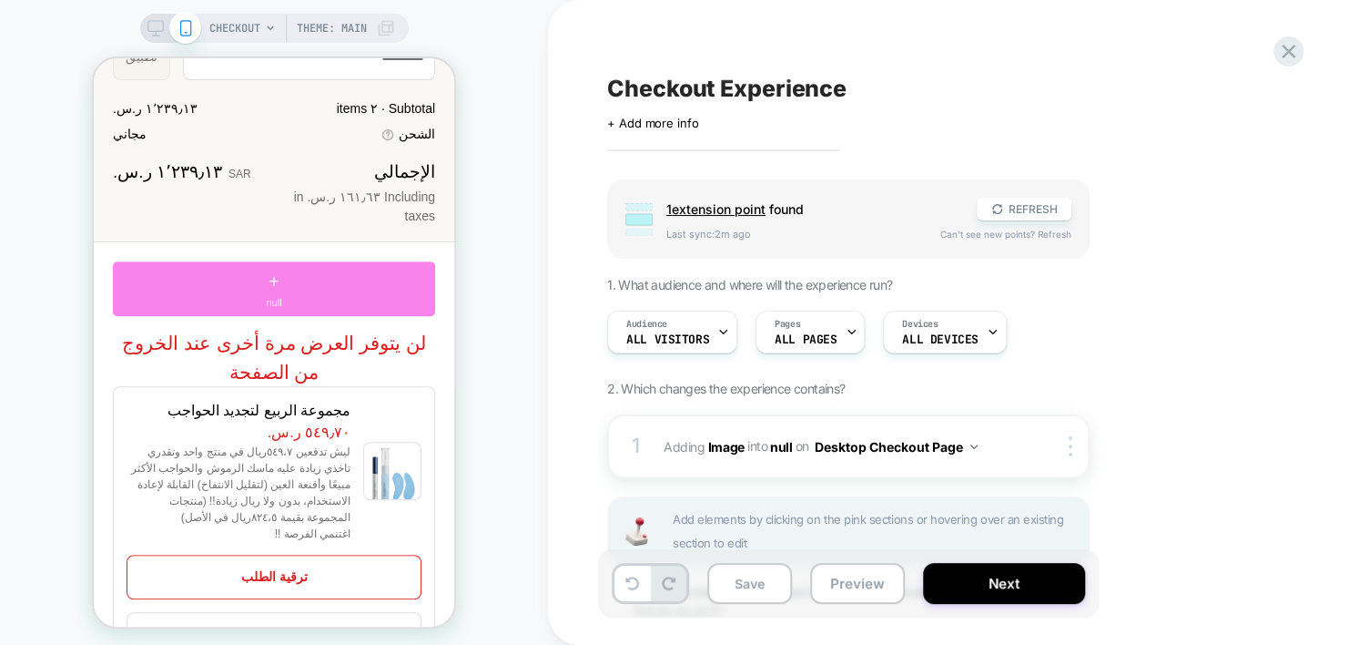
scroll to position [364, 0]
click at [291, 285] on div "+ null" at bounding box center [274, 287] width 322 height 55
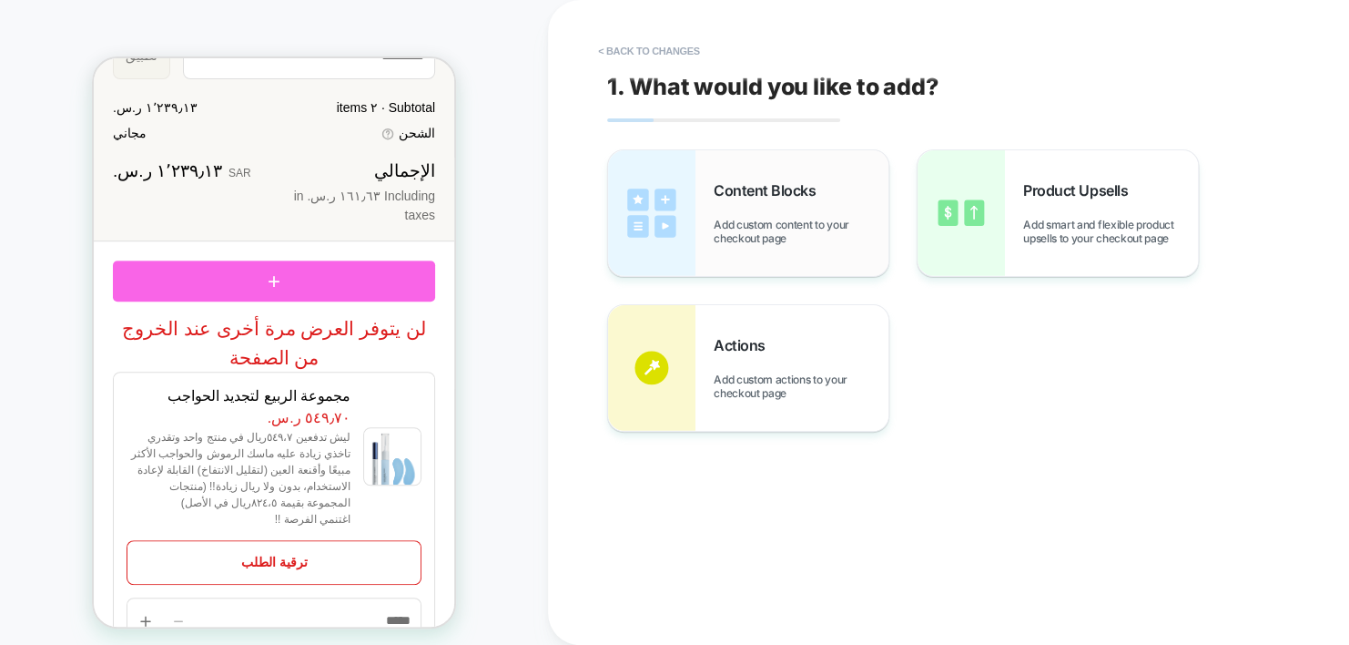
click at [809, 228] on span "Add custom content to your checkout page" at bounding box center [801, 231] width 175 height 27
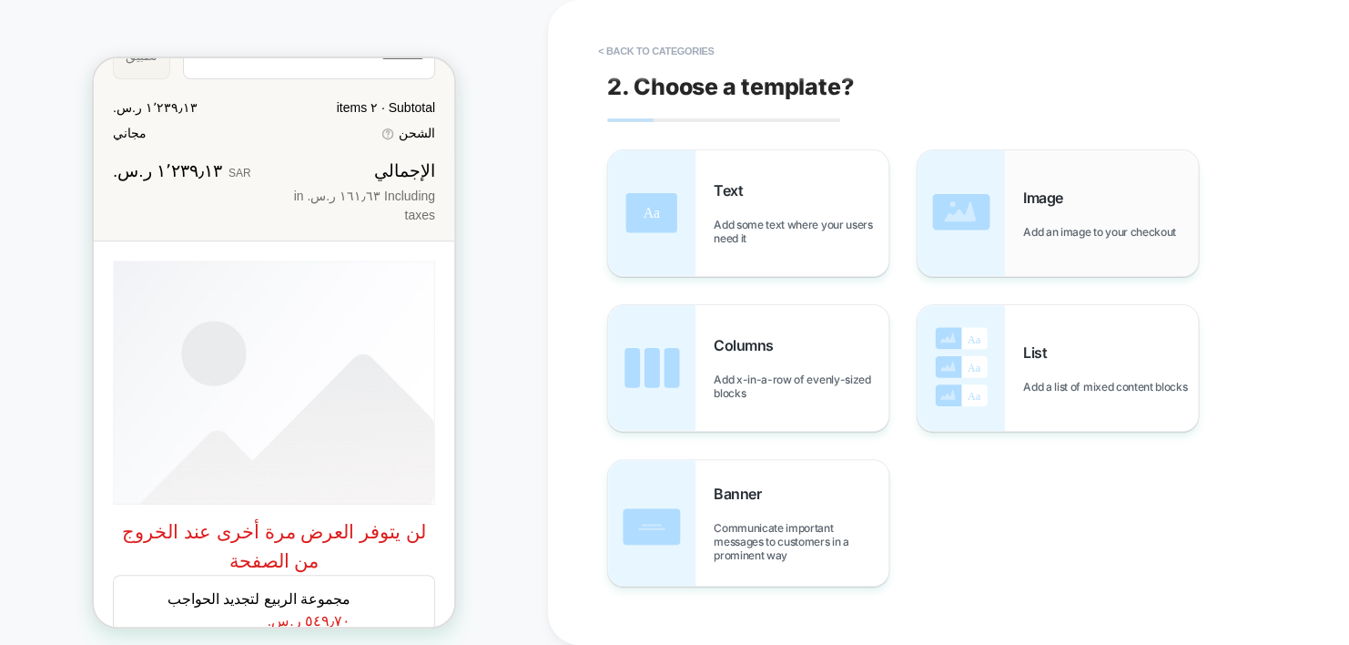
click at [1010, 209] on div "Image Add an image to your checkout" at bounding box center [1058, 213] width 280 height 126
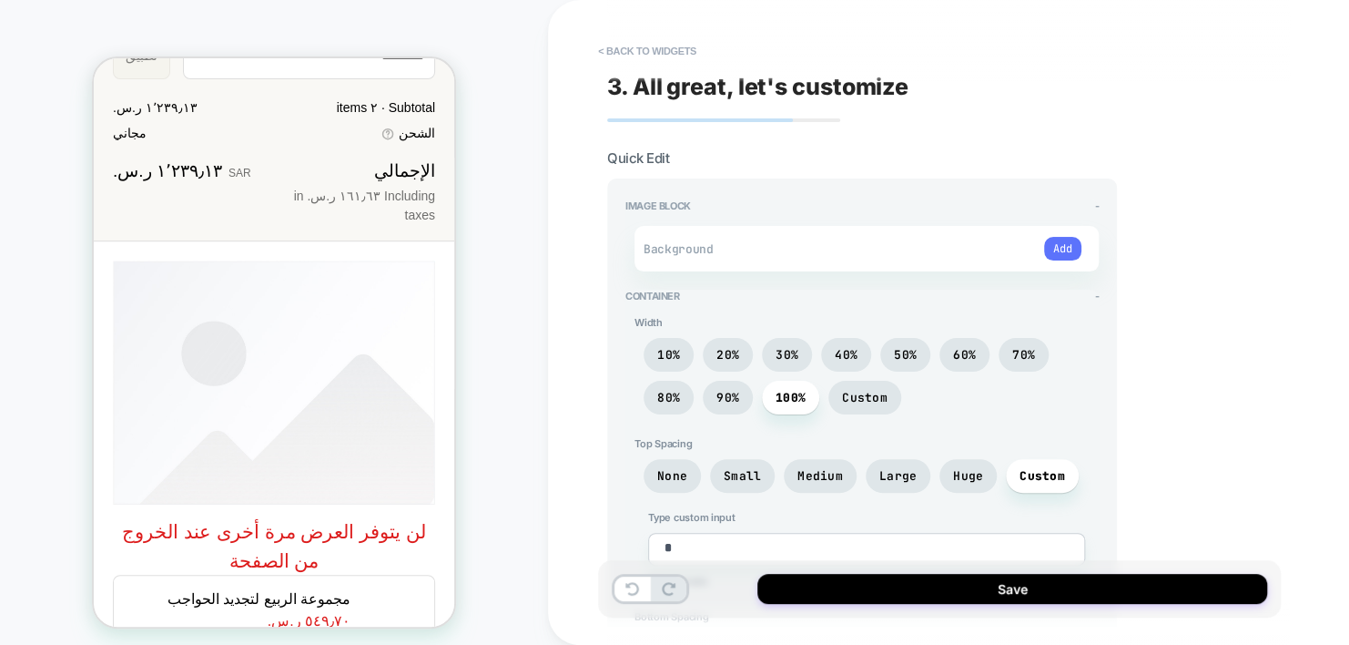
click at [1059, 249] on button "Add" at bounding box center [1062, 249] width 37 height 24
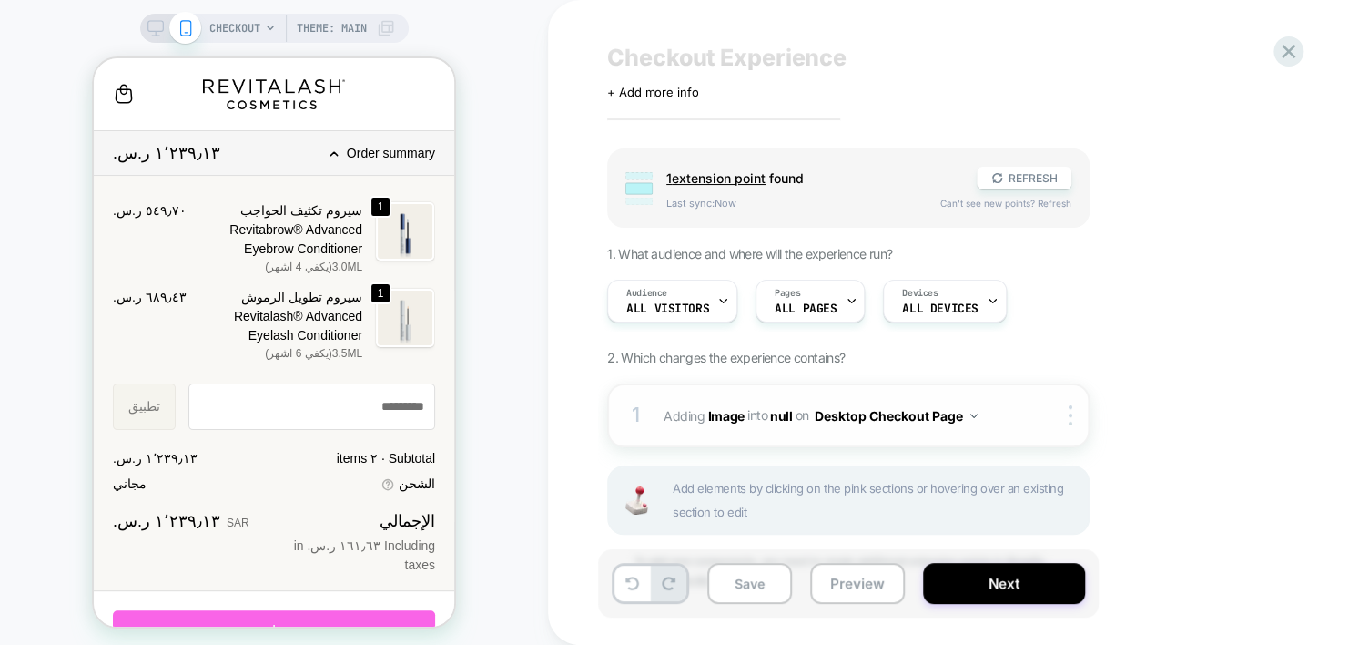
scroll to position [109, 0]
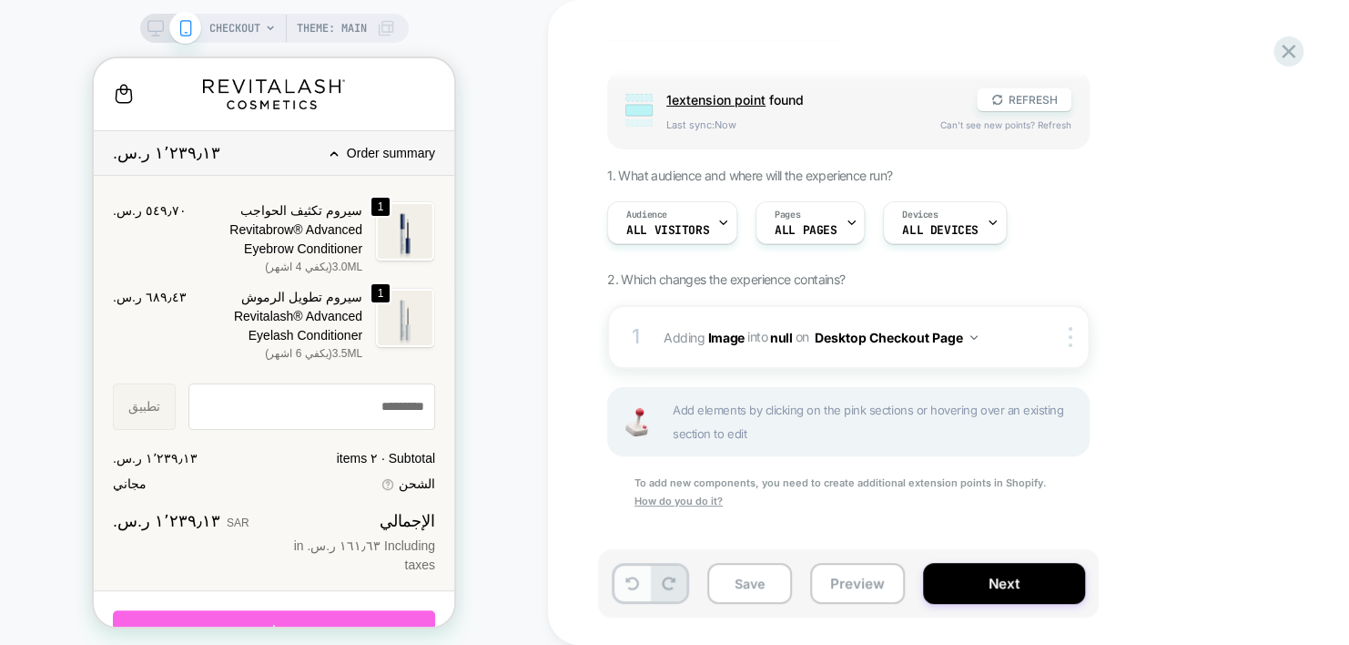
click at [634, 582] on icon at bounding box center [633, 583] width 14 height 14
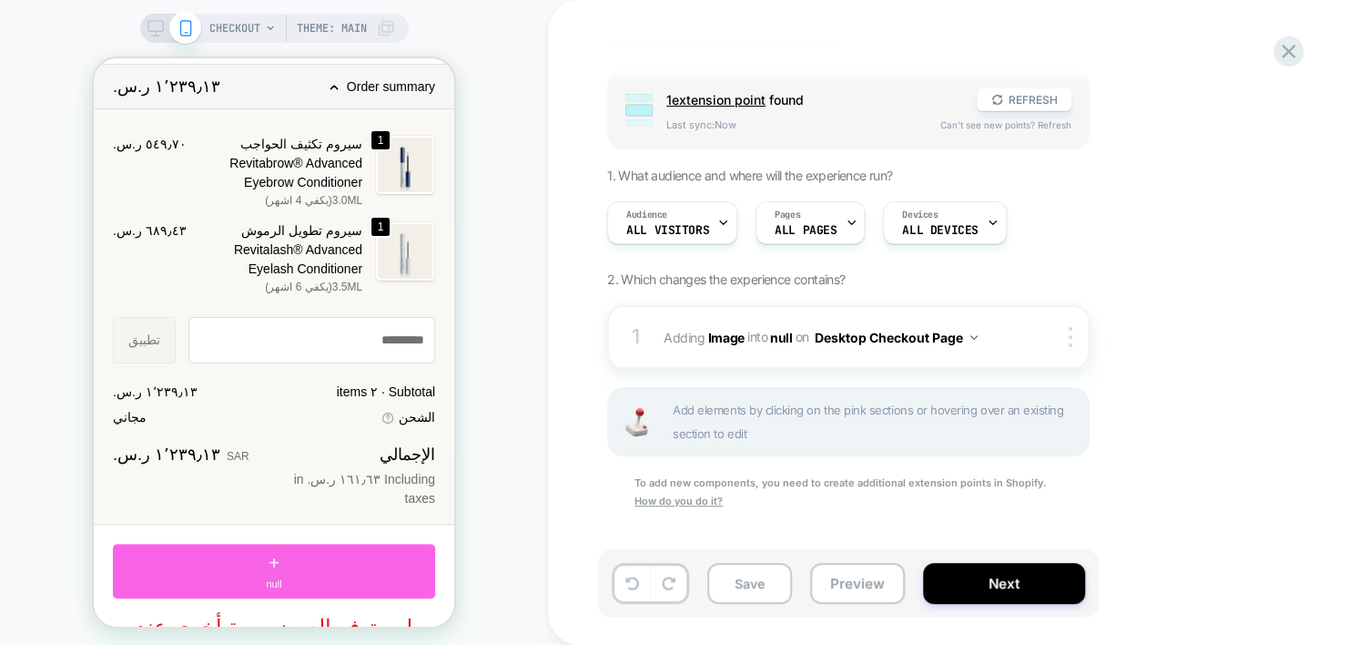
scroll to position [364, 0]
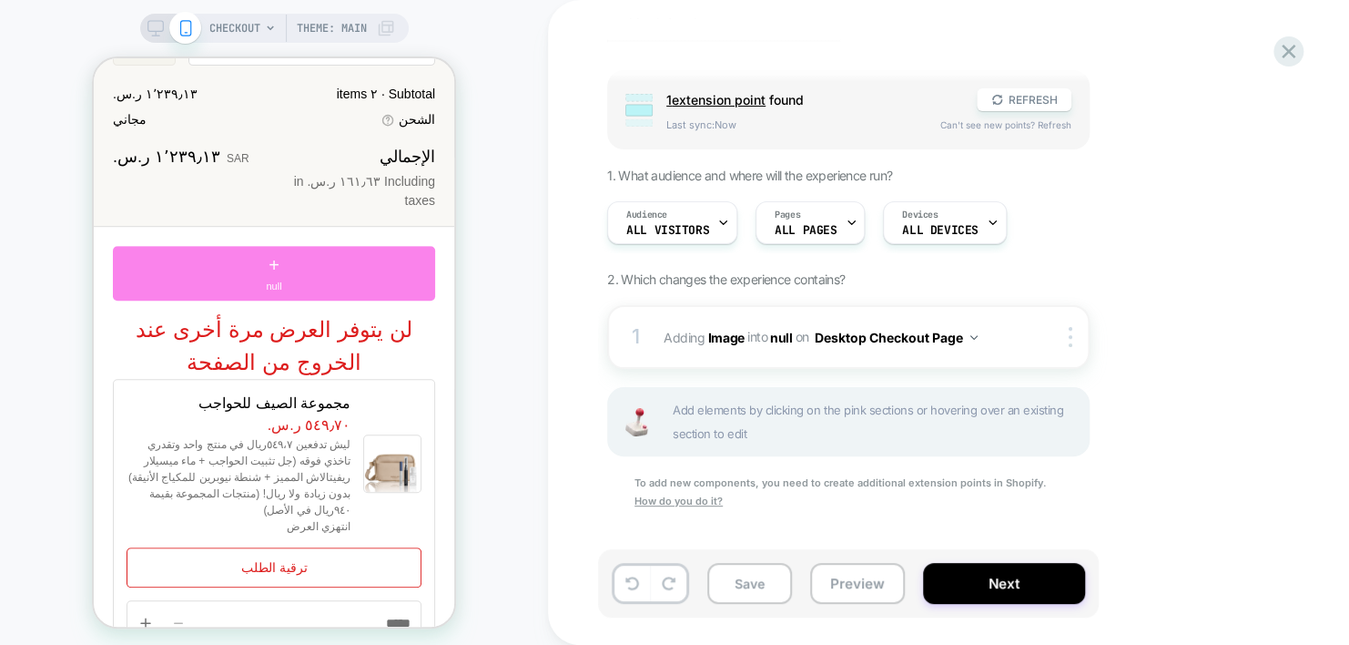
click at [280, 279] on span "+" at bounding box center [274, 264] width 11 height 27
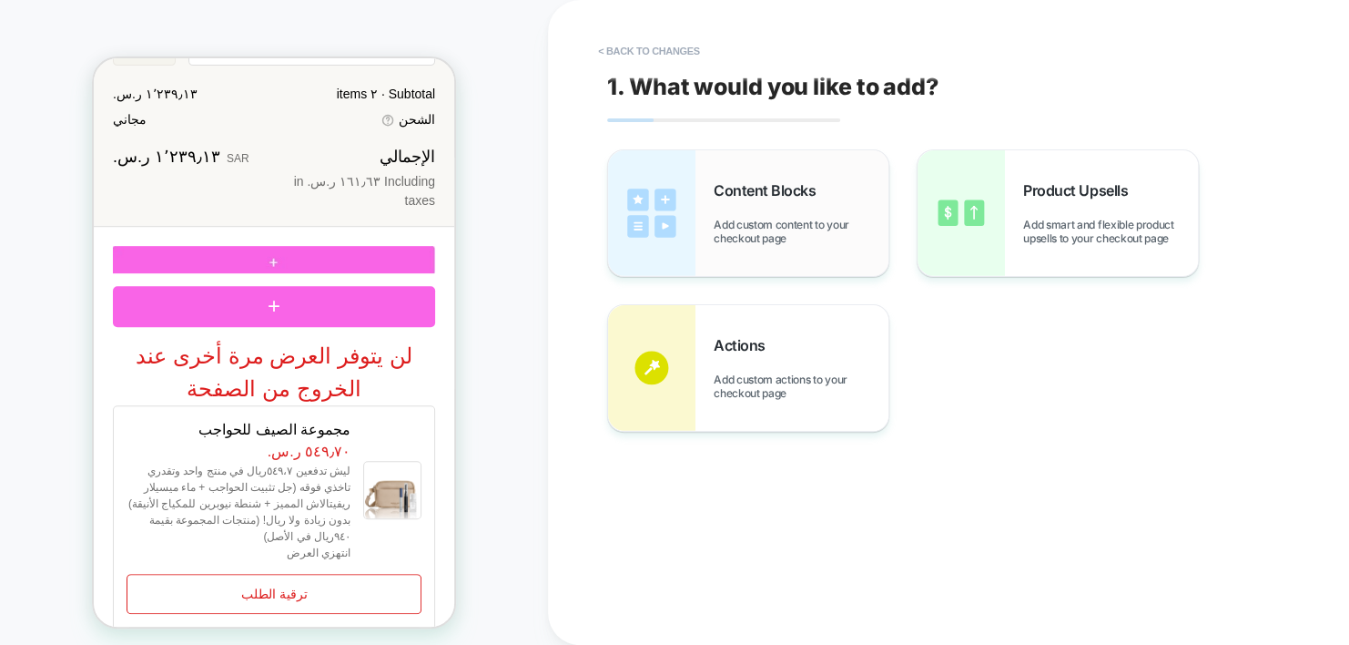
click at [742, 222] on span "Add custom content to your checkout page" at bounding box center [801, 231] width 175 height 27
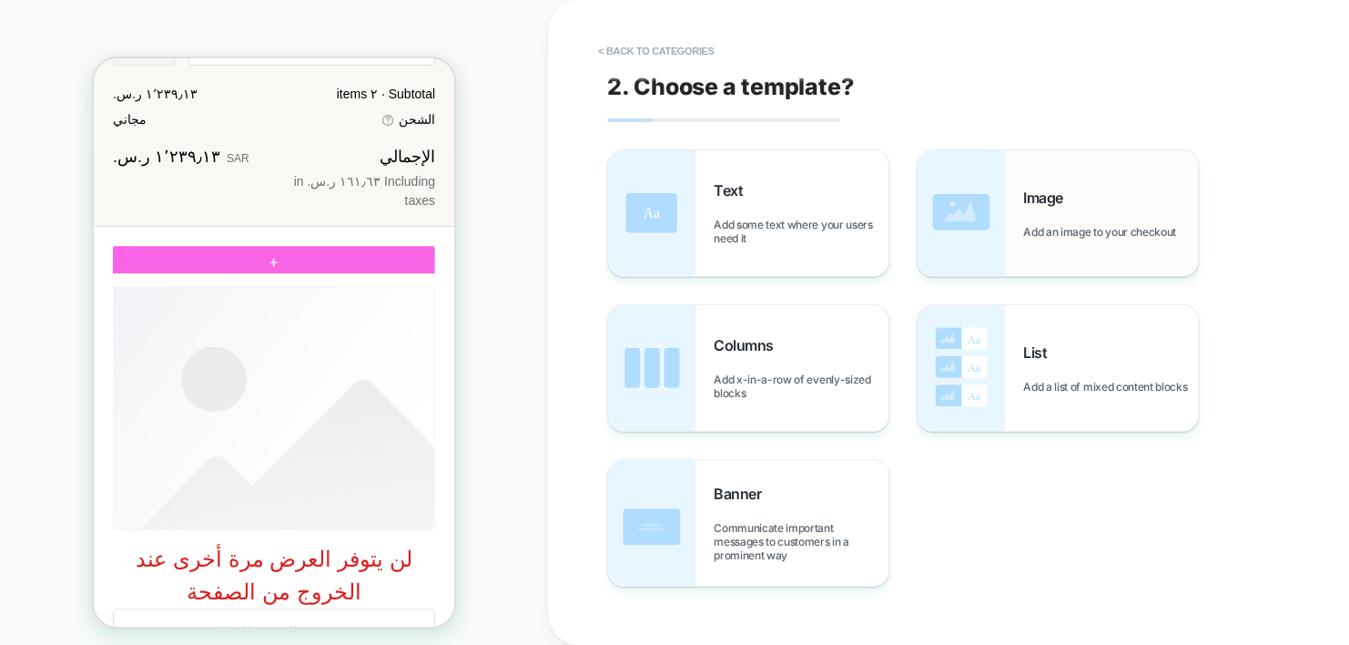
click at [1001, 217] on img at bounding box center [961, 213] width 87 height 126
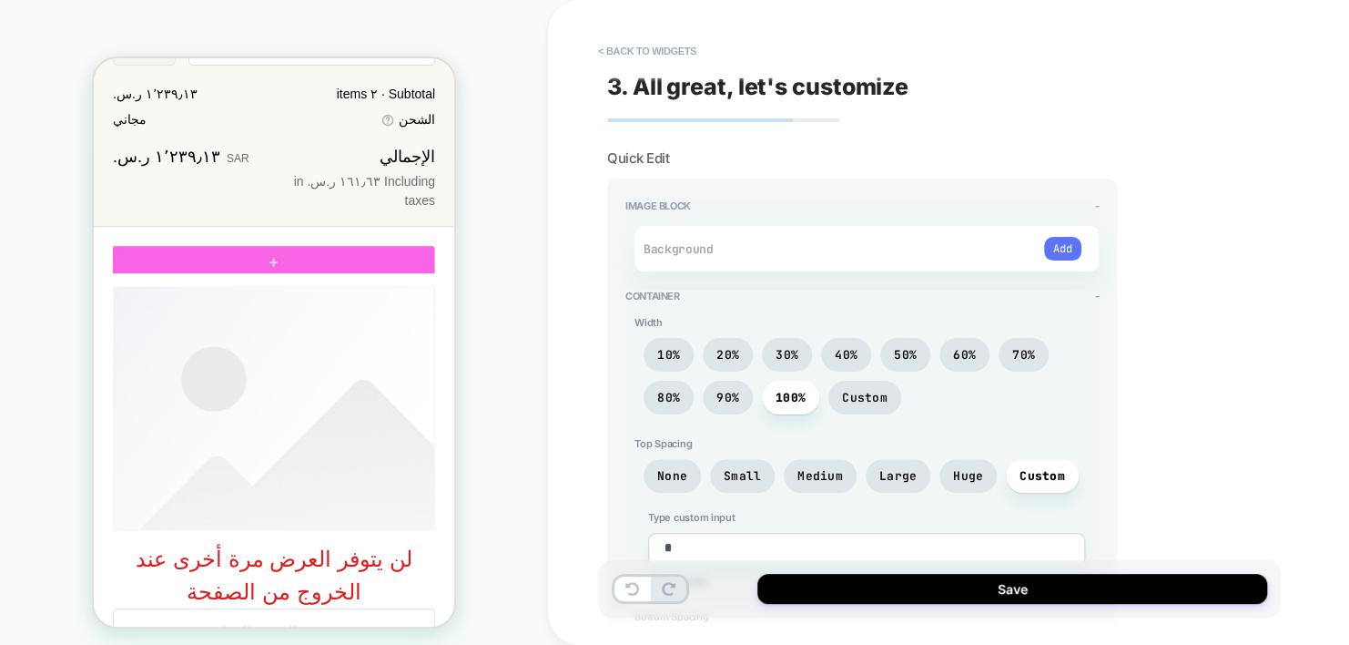
click at [1058, 245] on button "Add" at bounding box center [1062, 249] width 37 height 24
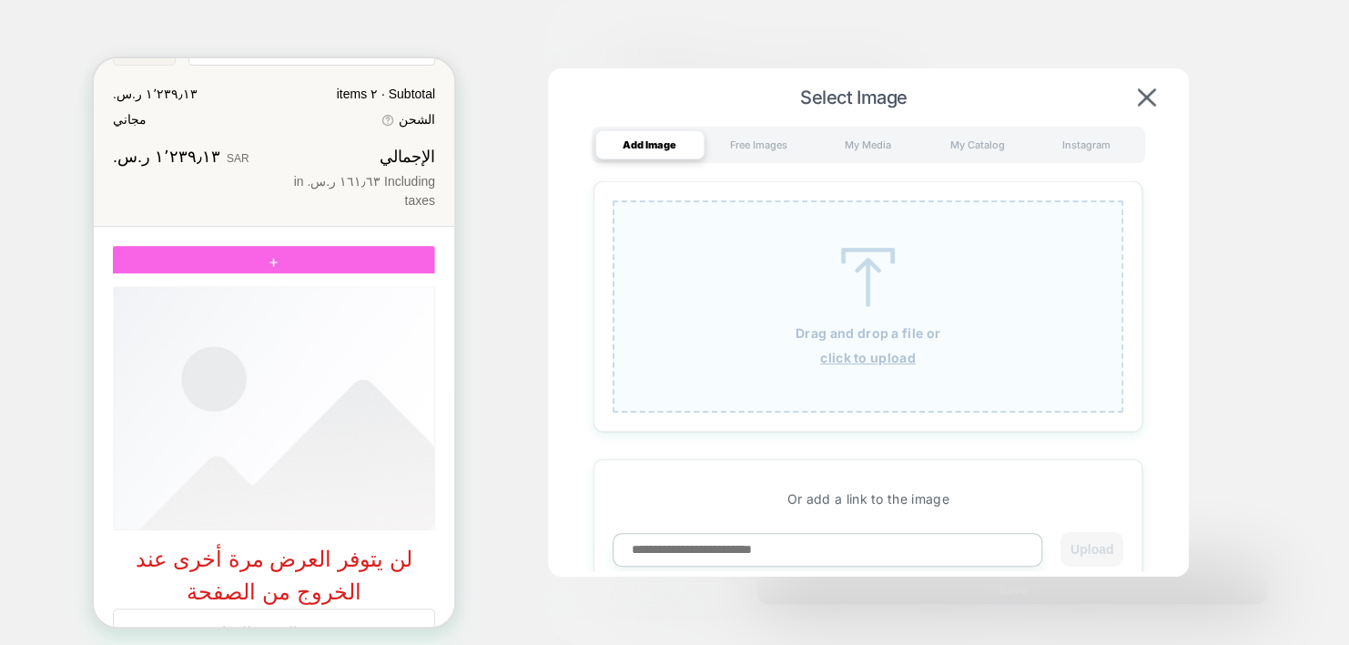
click at [870, 354] on u "click to upload" at bounding box center [868, 357] width 96 height 15
click at [763, 143] on div "Free Images" at bounding box center [759, 144] width 109 height 29
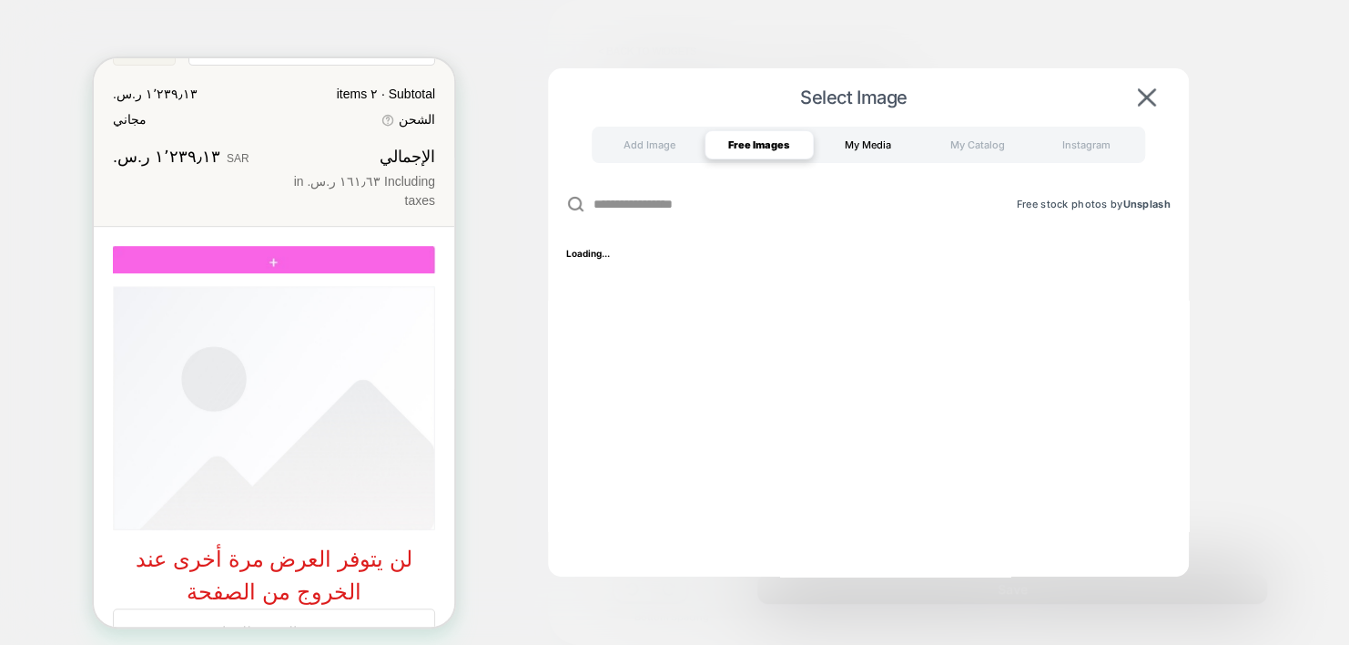
click at [889, 148] on div "My Media" at bounding box center [868, 144] width 109 height 29
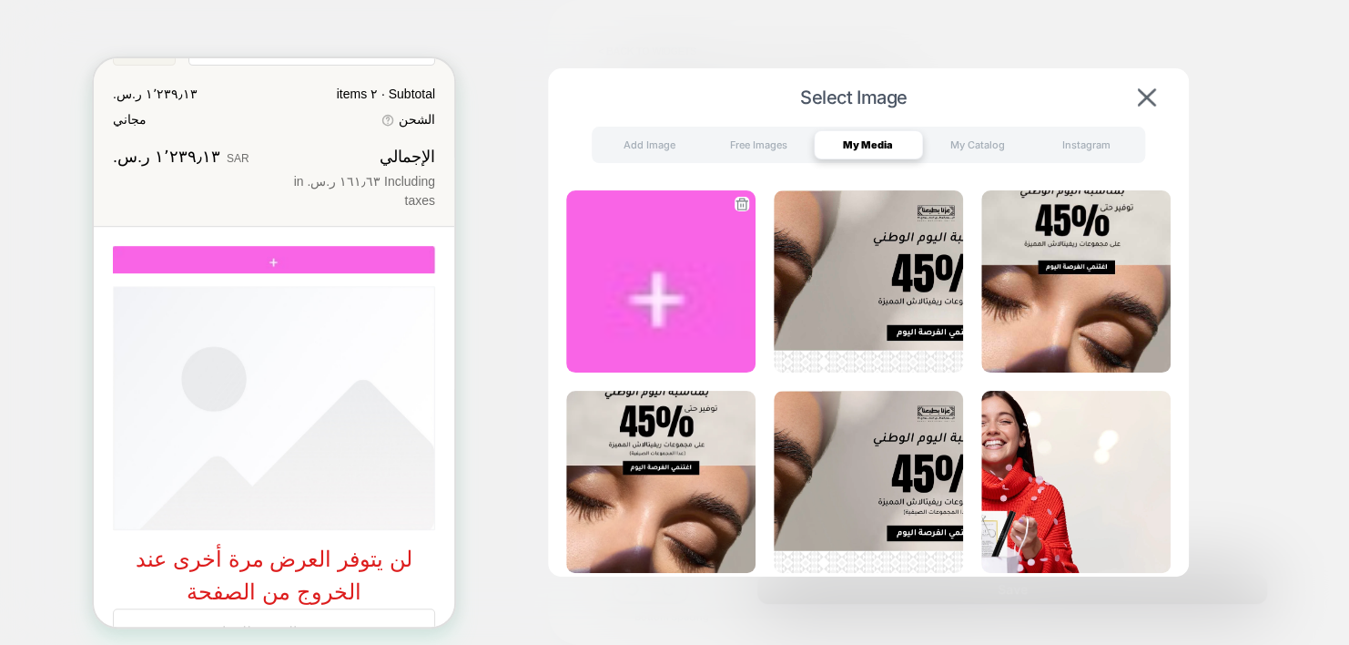
click at [674, 263] on img at bounding box center [660, 281] width 189 height 182
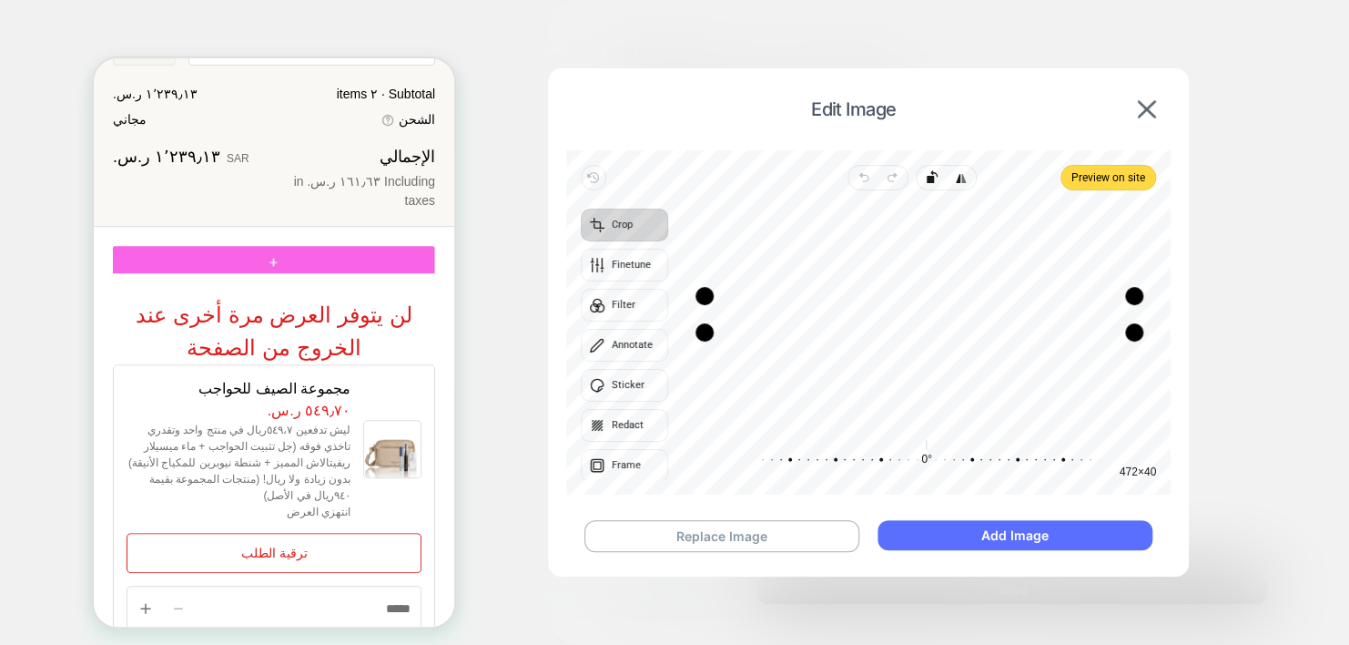
click at [931, 536] on button "Add Image" at bounding box center [1015, 535] width 274 height 30
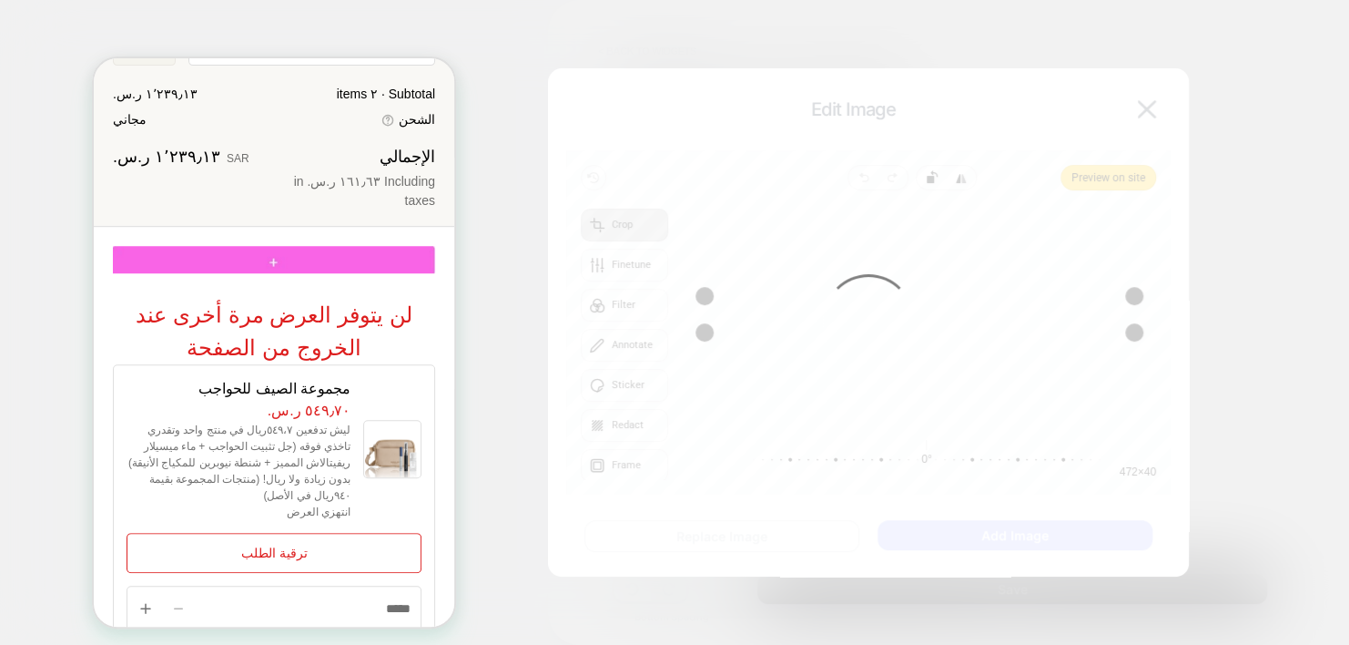
type textarea "*"
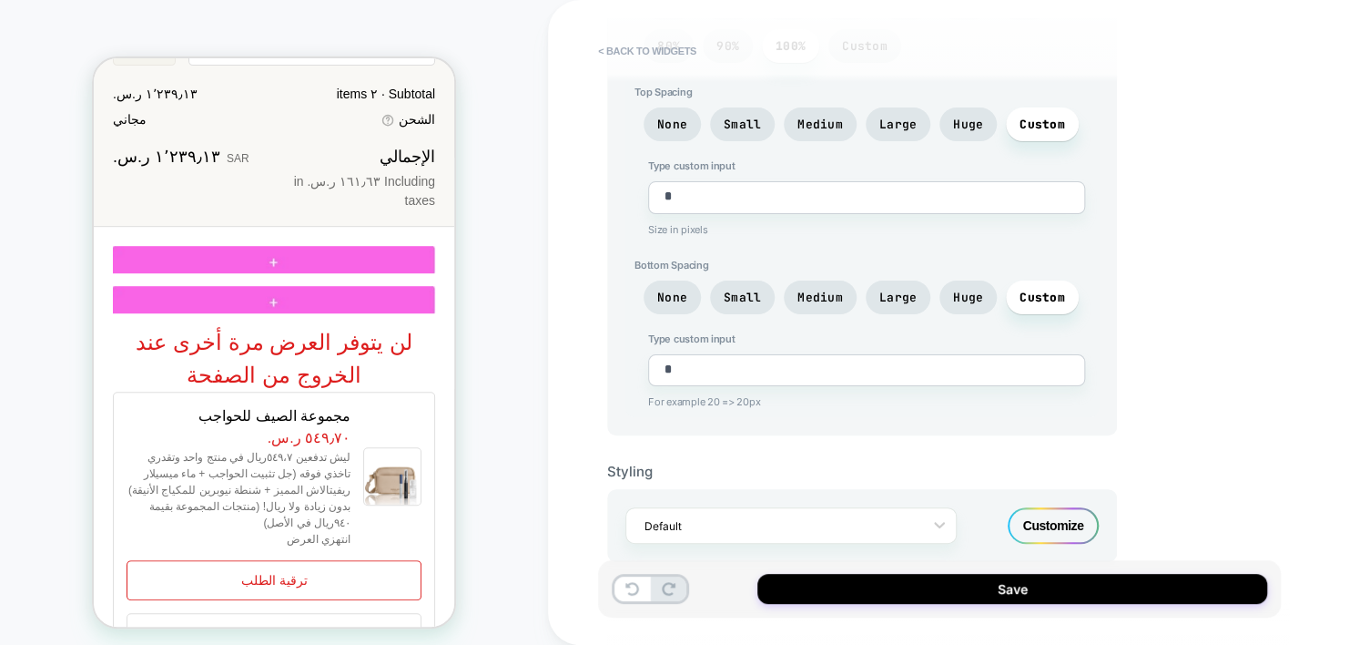
scroll to position [0, 0]
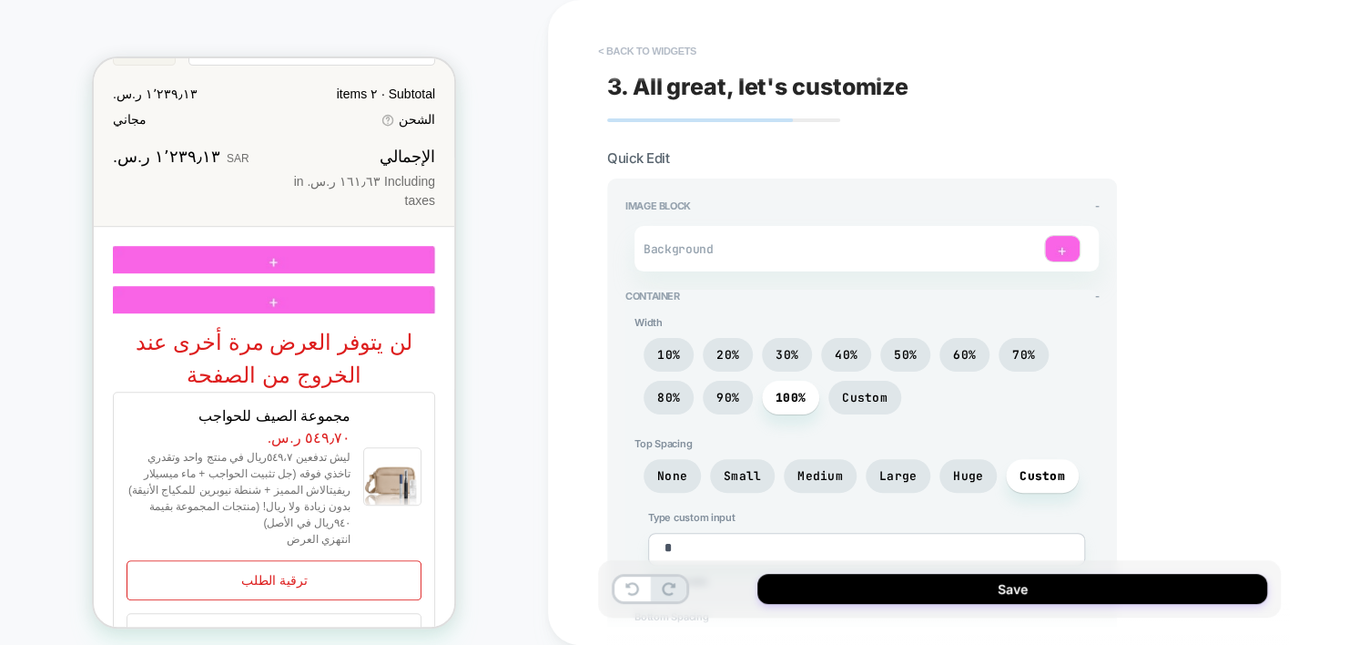
click at [657, 52] on button "< Back to widgets" at bounding box center [647, 50] width 117 height 29
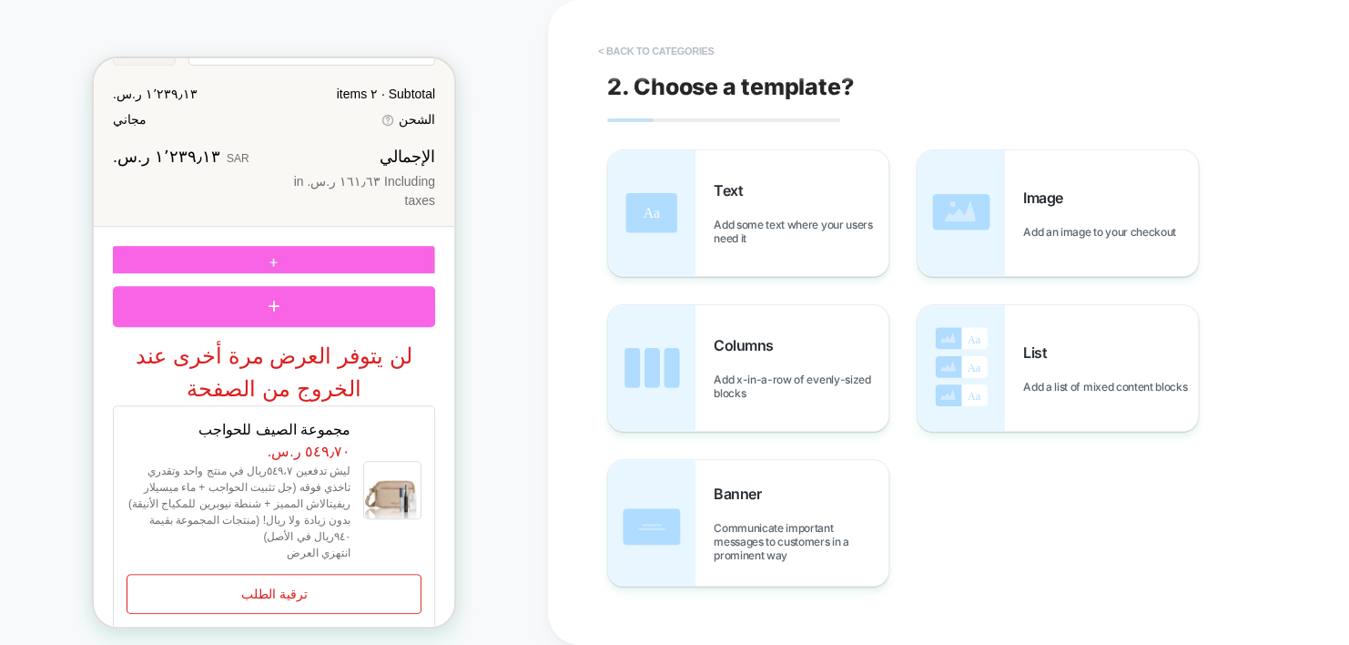
click at [676, 56] on button "< Back to categories" at bounding box center [656, 50] width 134 height 29
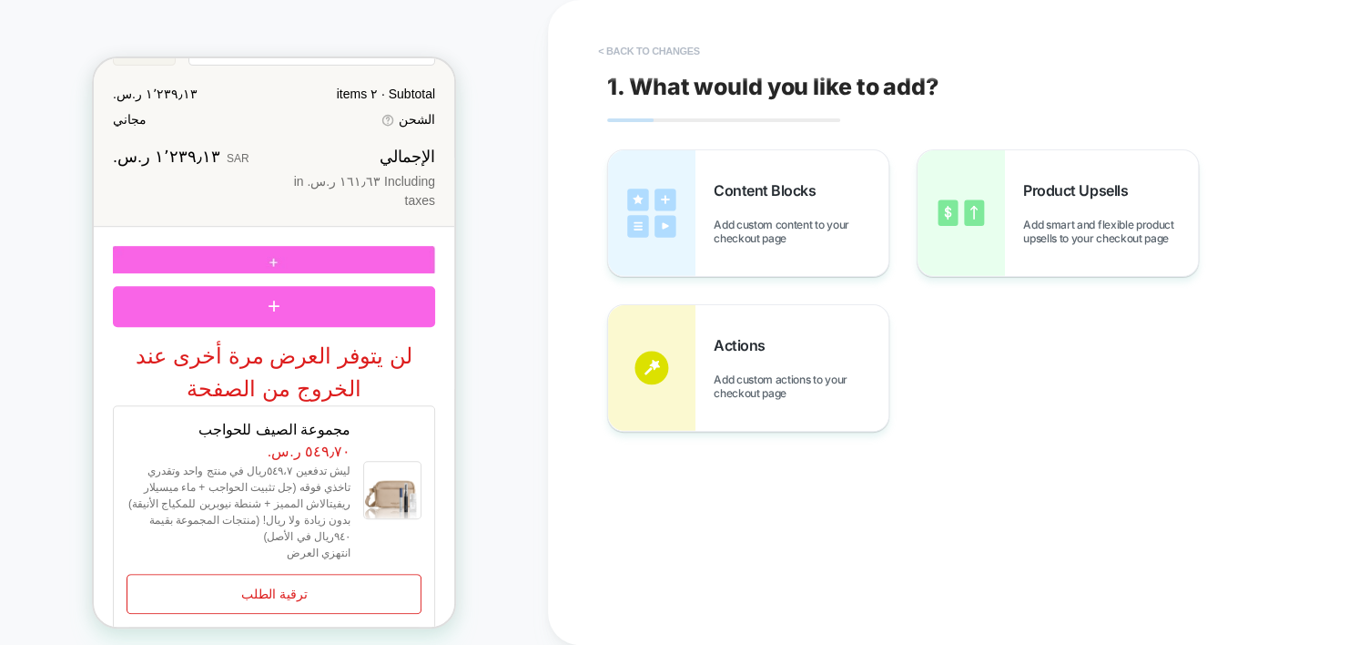
click at [630, 49] on button "< Back to changes" at bounding box center [649, 50] width 120 height 29
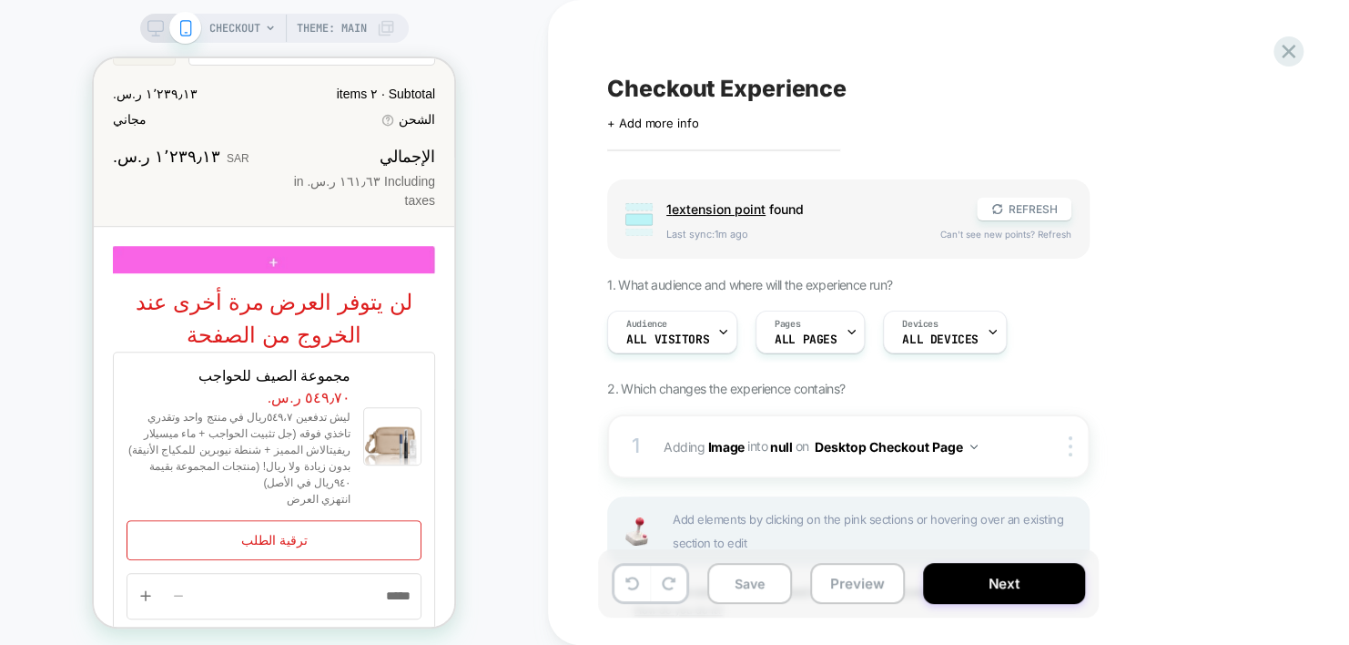
click at [162, 27] on div at bounding box center [171, 28] width 46 height 16
click at [148, 29] on icon at bounding box center [156, 28] width 16 height 16
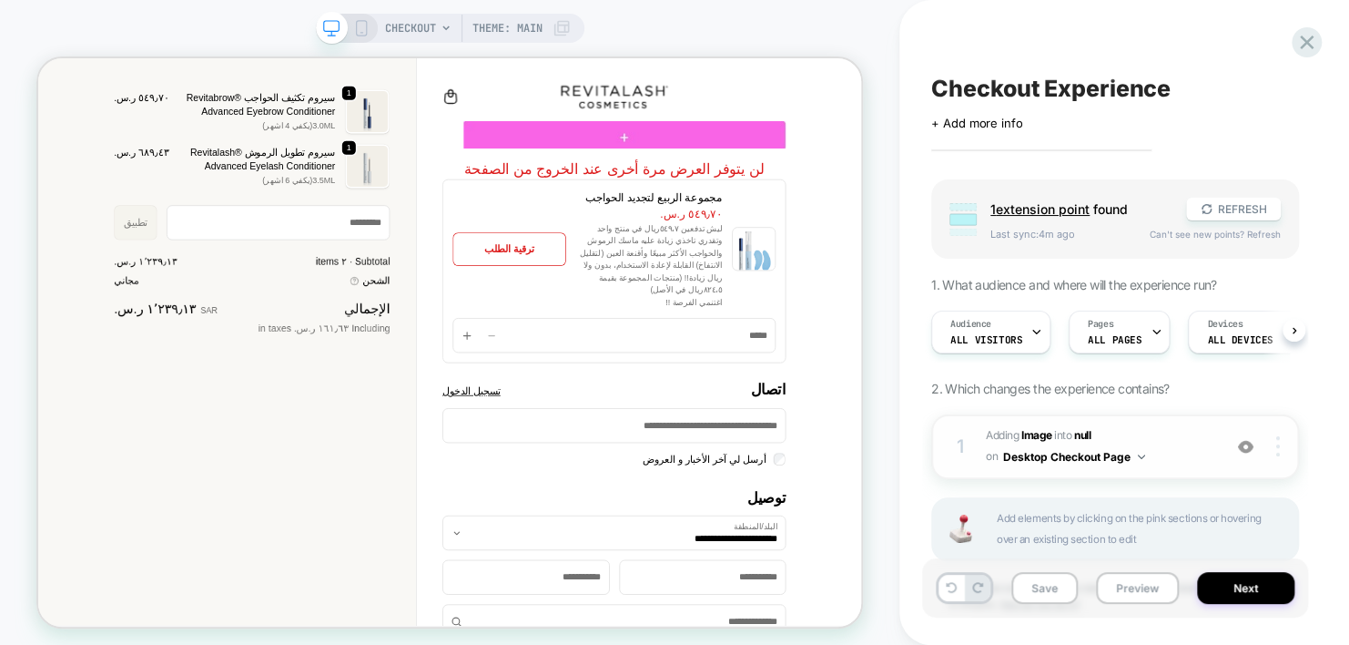
click at [1277, 443] on img at bounding box center [1279, 446] width 4 height 20
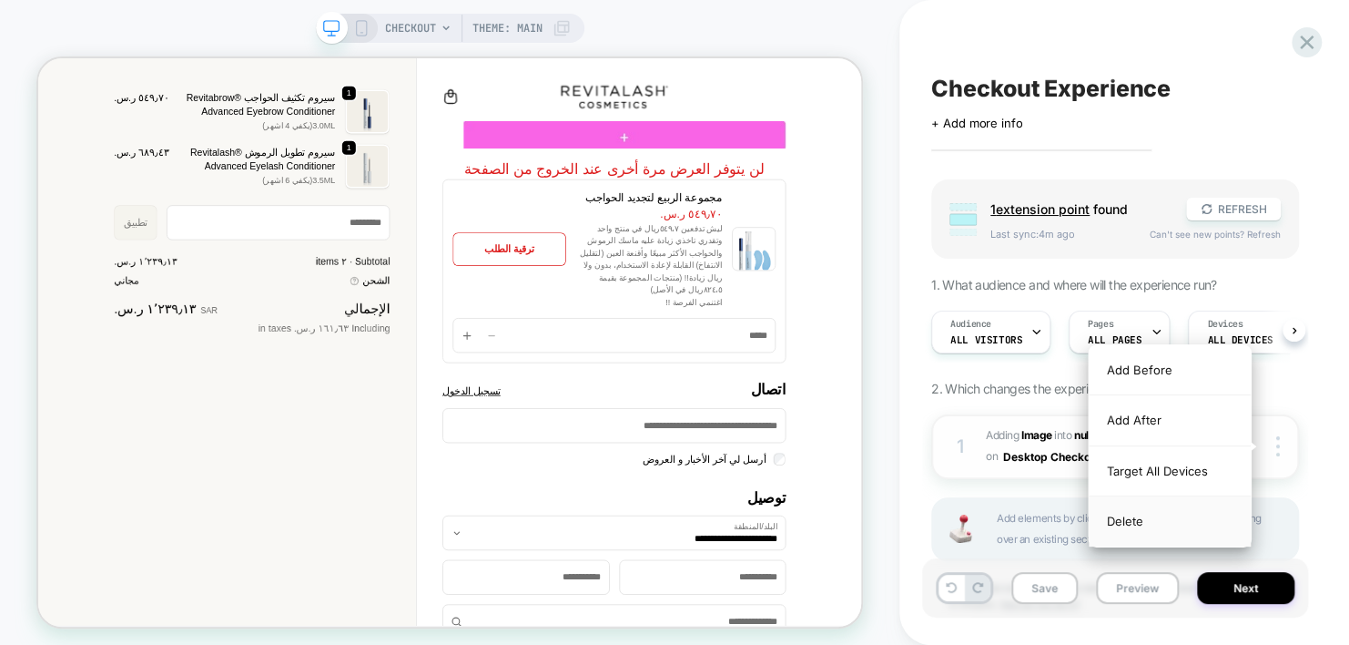
click at [1173, 518] on div "Delete" at bounding box center [1170, 520] width 162 height 49
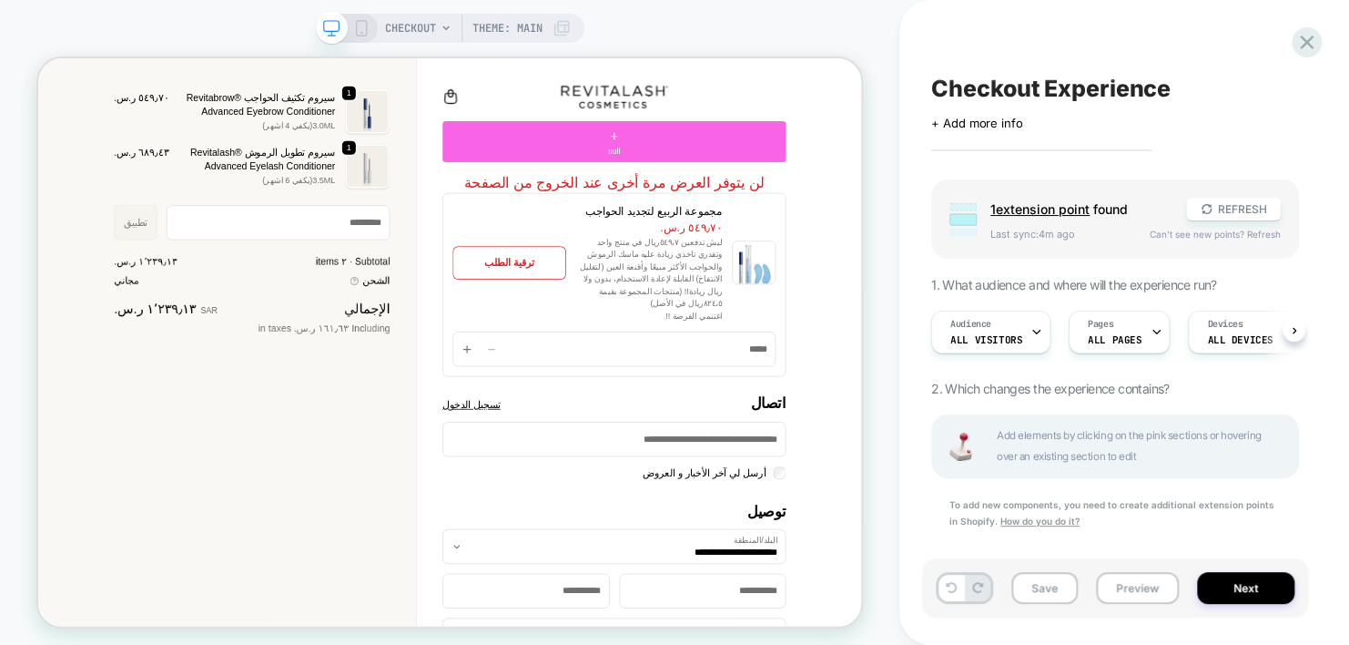
click at [362, 25] on icon at bounding box center [361, 28] width 16 height 16
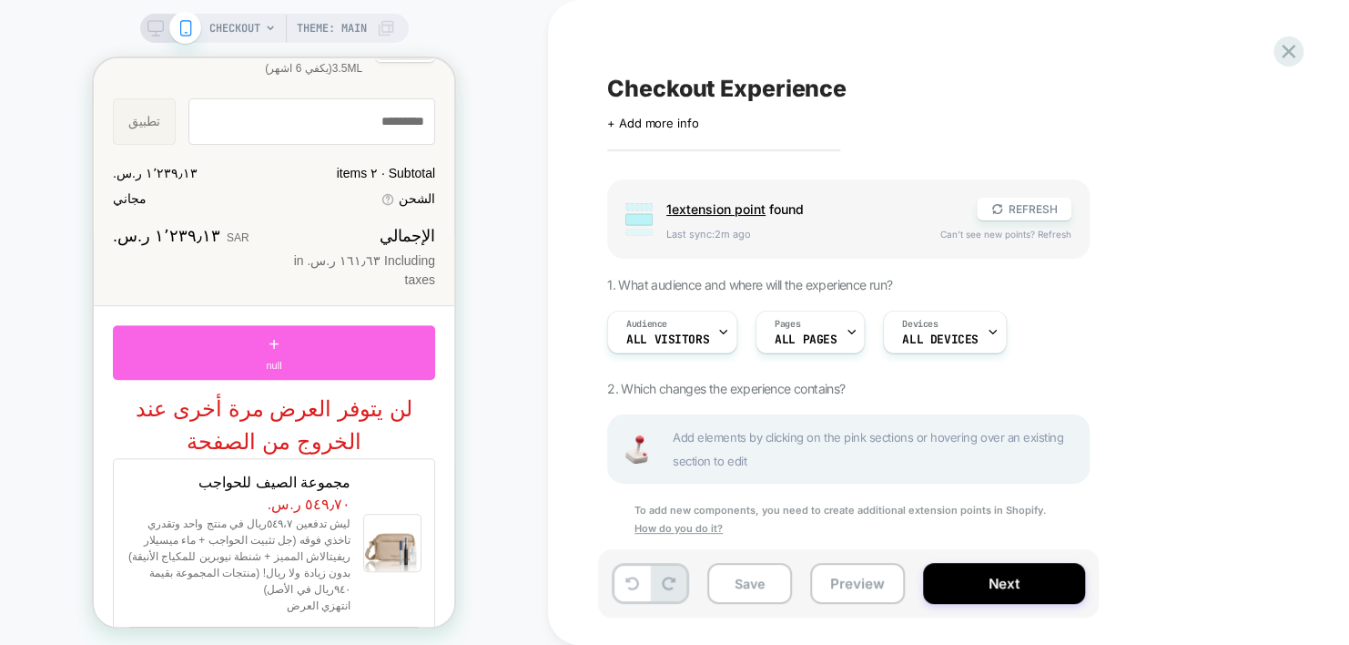
scroll to position [364, 0]
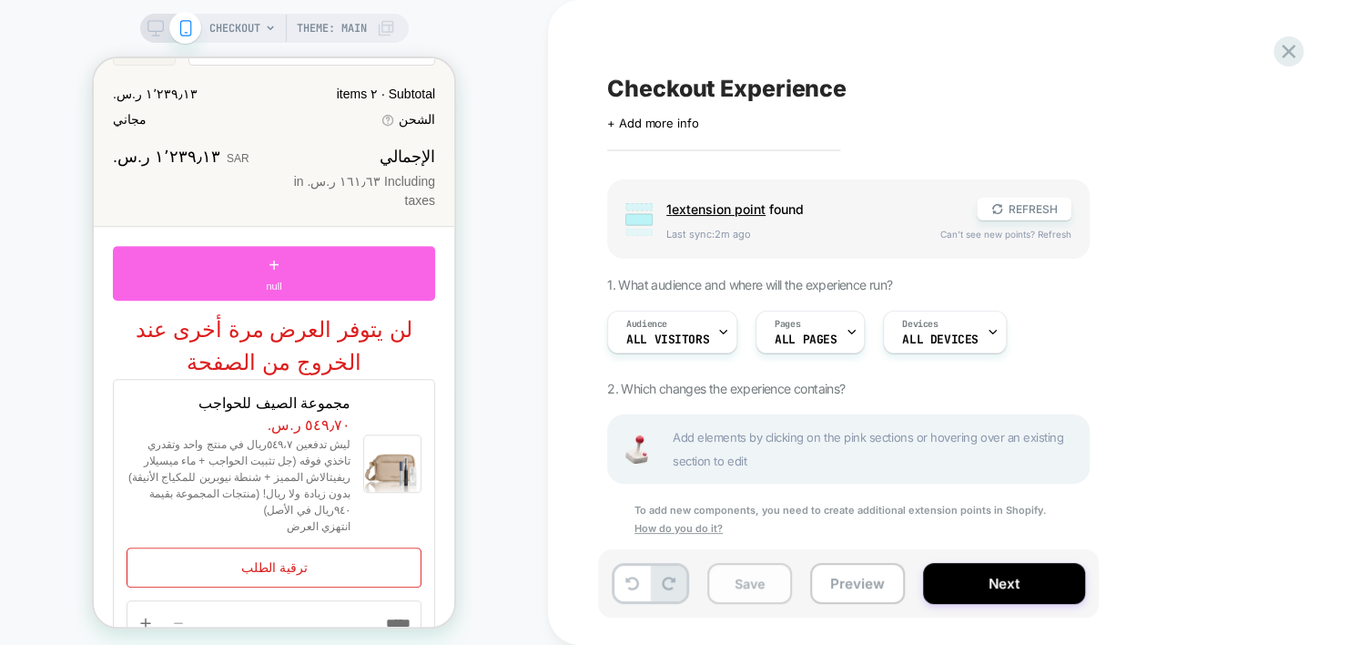
click at [737, 579] on button "Save" at bounding box center [749, 583] width 85 height 41
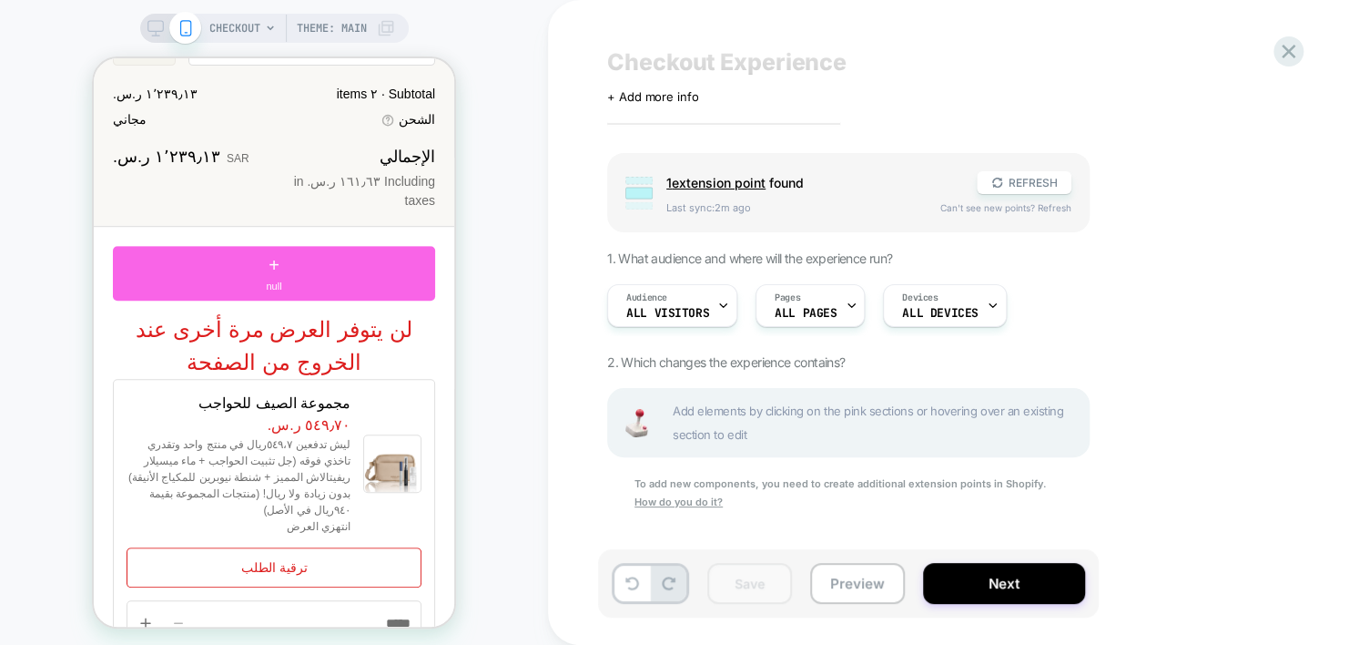
scroll to position [27, 0]
click at [1290, 52] on icon at bounding box center [1289, 52] width 14 height 14
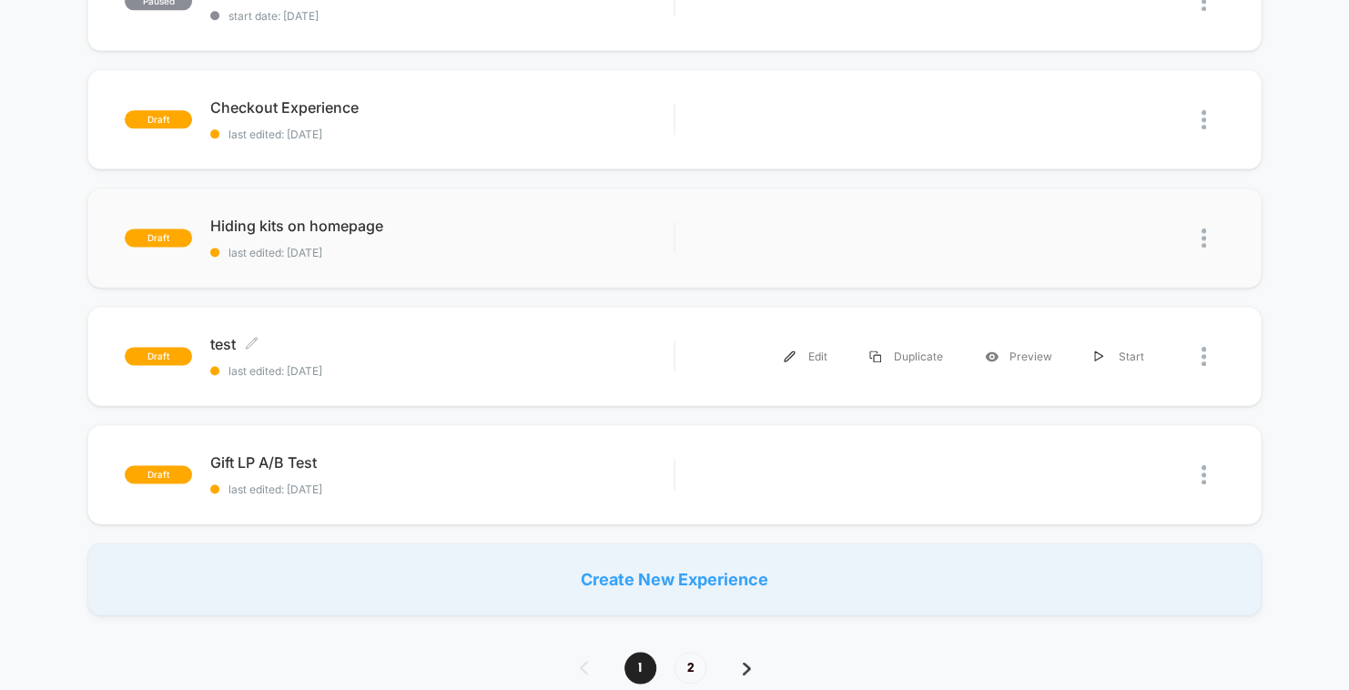
scroll to position [1093, 0]
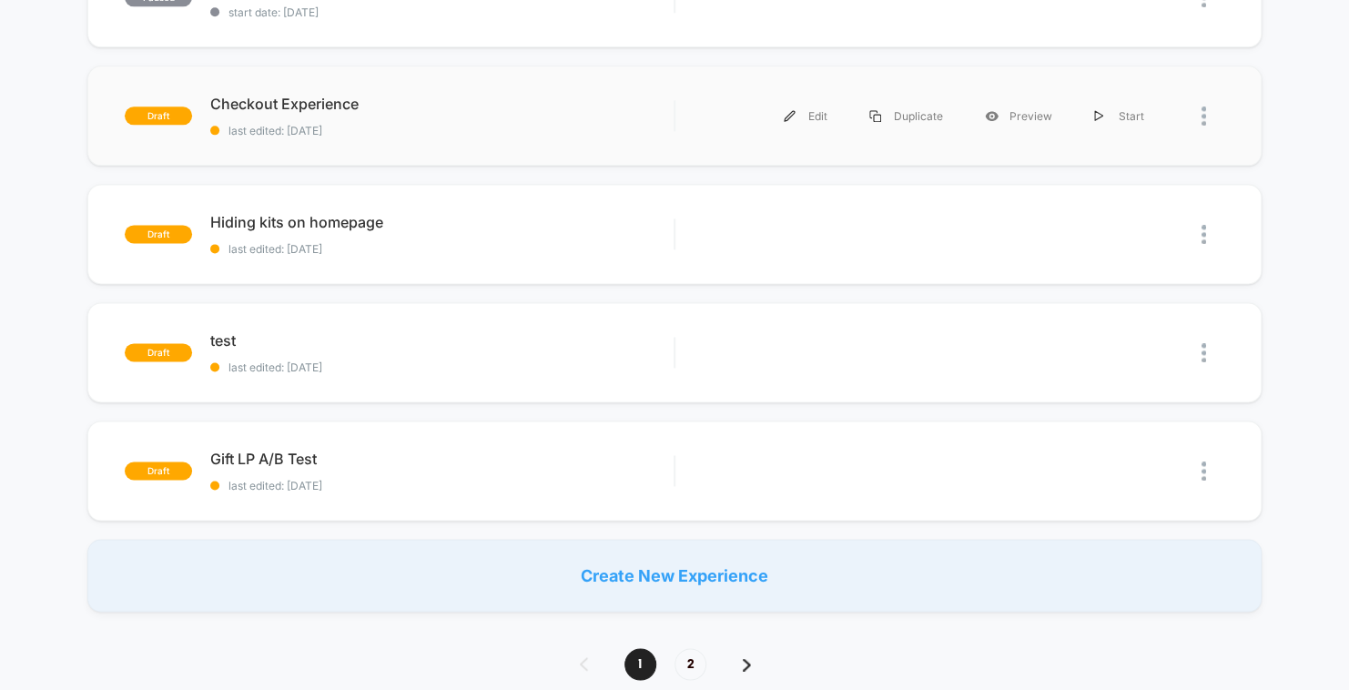
click at [251, 92] on div "draft Checkout Experience last edited: [DATE] Edit Duplicate Preview Start" at bounding box center [674, 116] width 1174 height 100
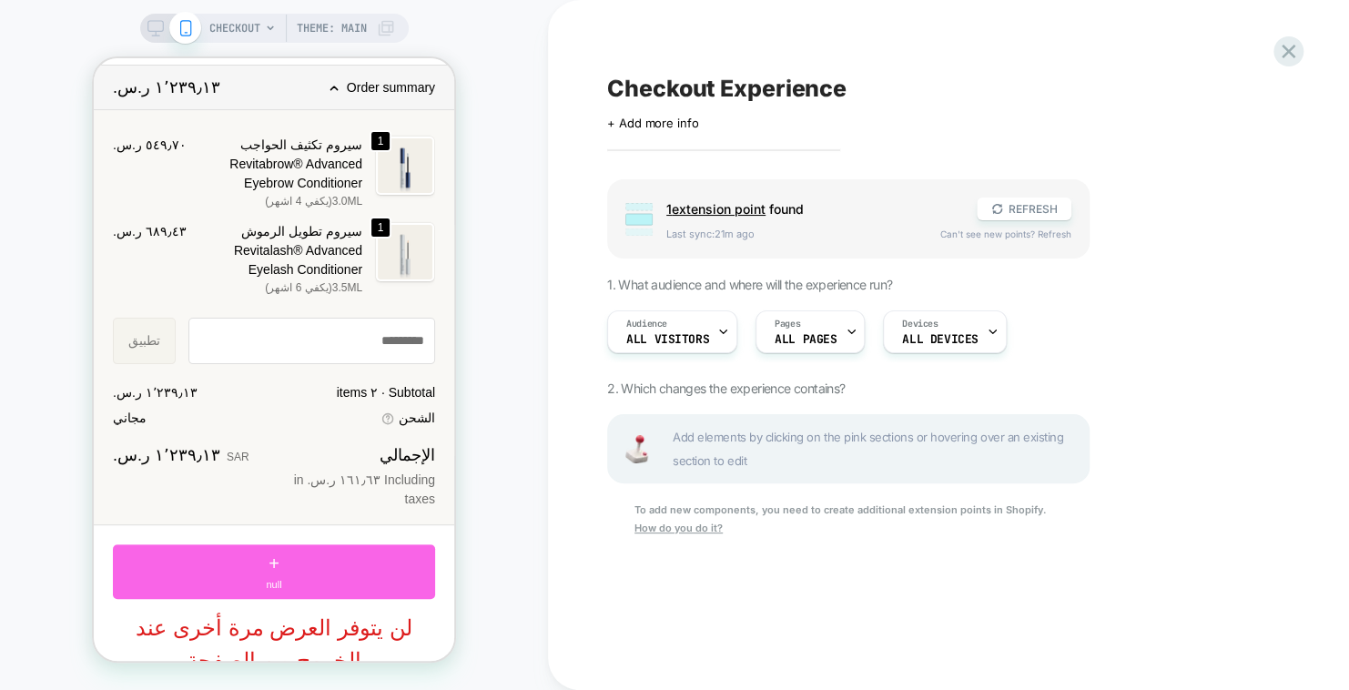
scroll to position [273, 0]
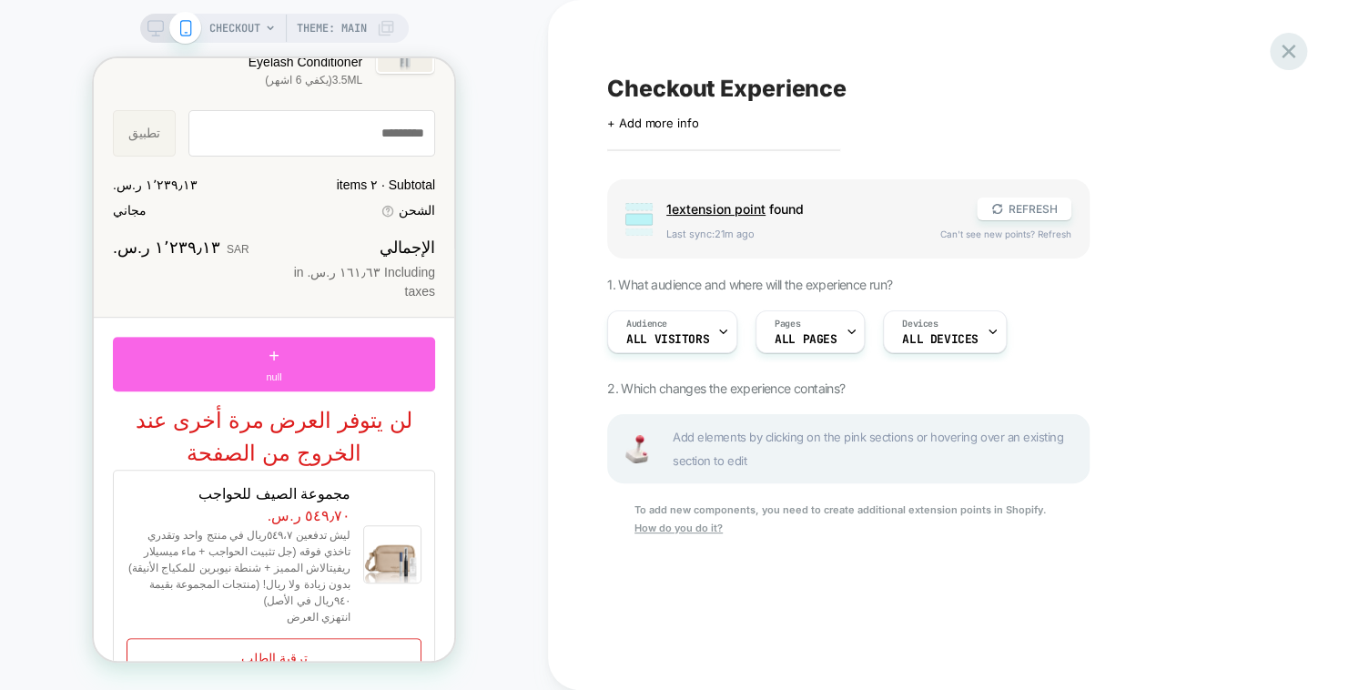
click at [1294, 60] on icon at bounding box center [1289, 51] width 25 height 25
